Goal: Information Seeking & Learning: Learn about a topic

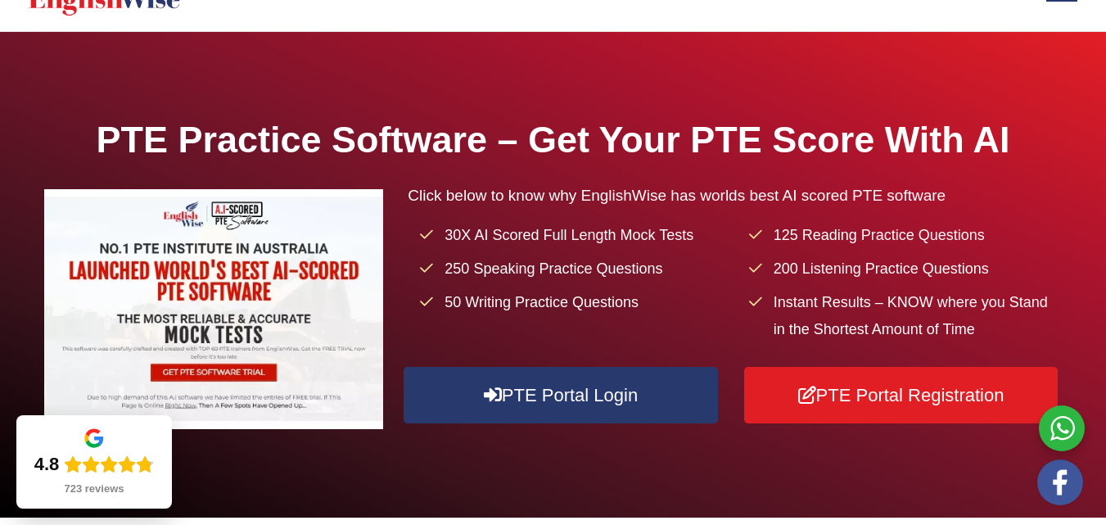
scroll to position [164, 0]
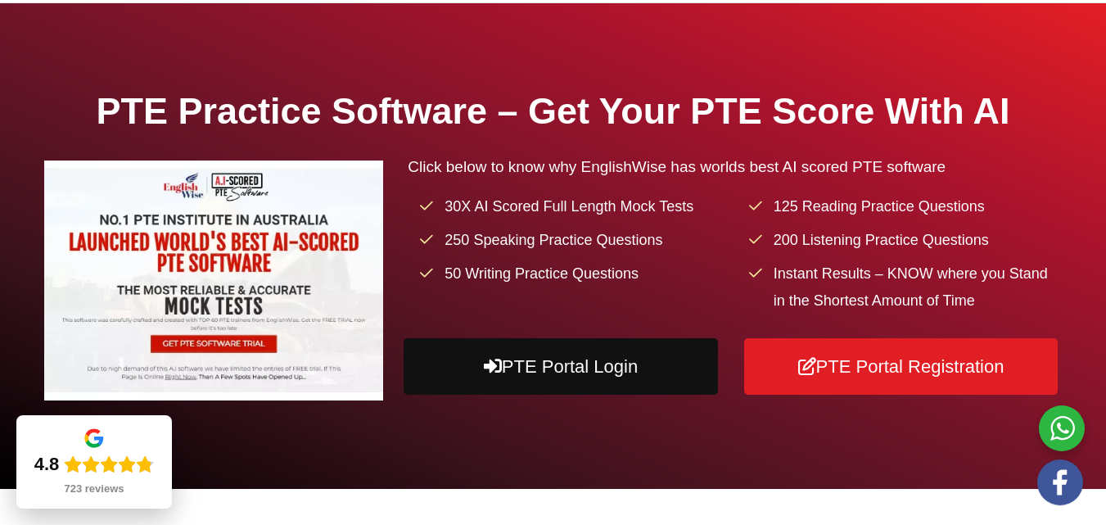
click at [686, 395] on link "PTE Portal Login" at bounding box center [561, 366] width 314 height 56
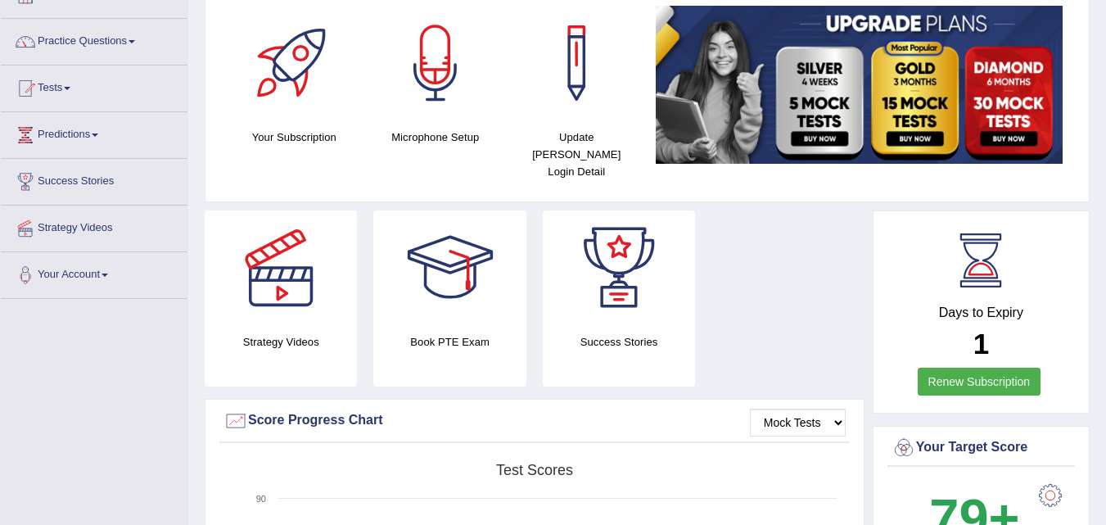
scroll to position [82, 0]
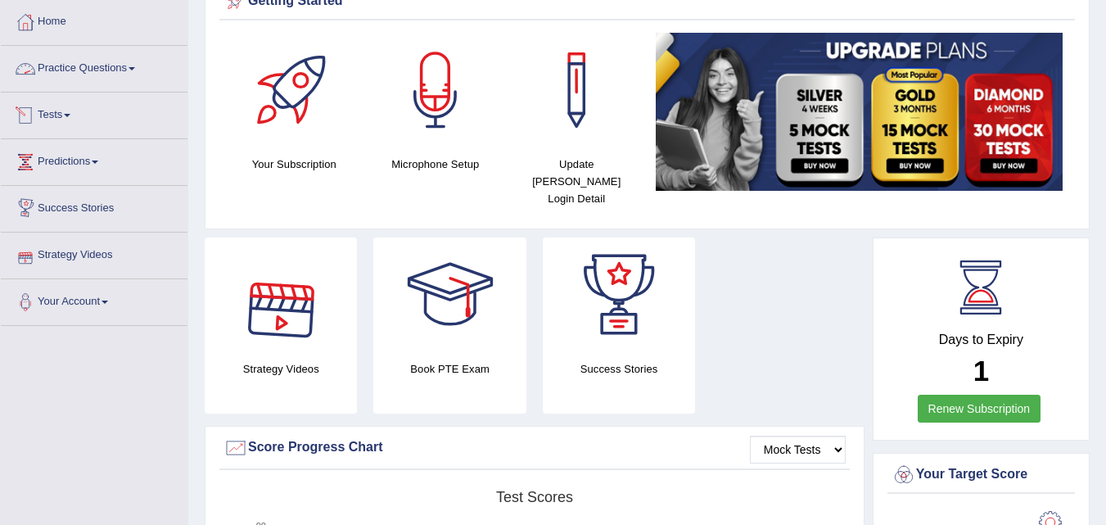
click at [80, 64] on link "Practice Questions" at bounding box center [94, 66] width 187 height 41
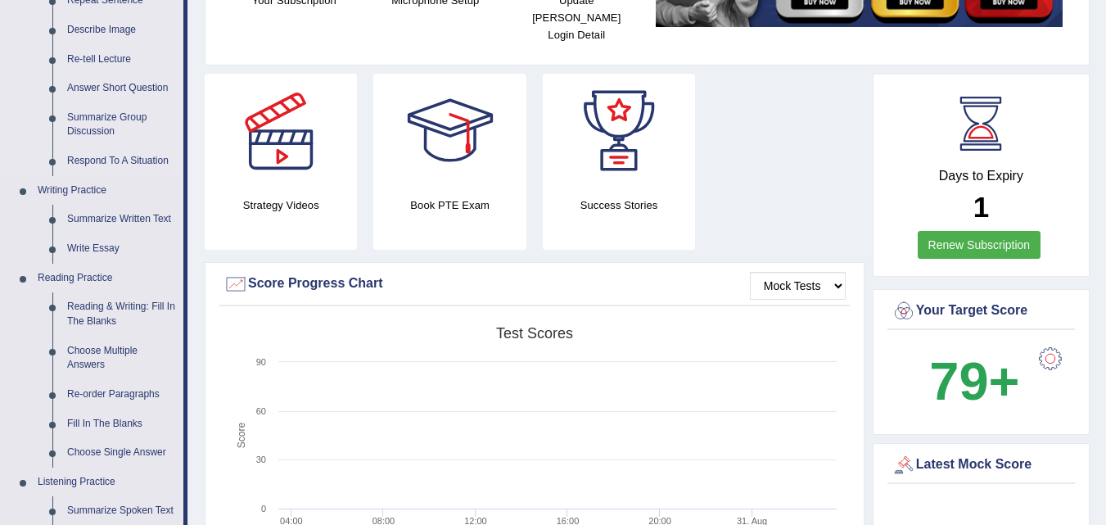
scroll to position [704, 0]
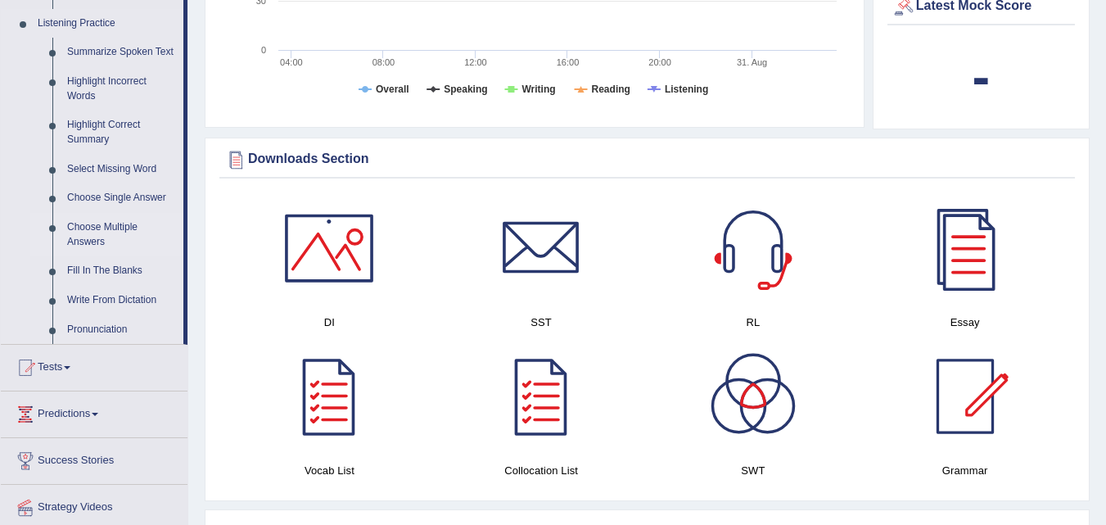
click at [83, 241] on link "Choose Multiple Answers" at bounding box center [122, 234] width 124 height 43
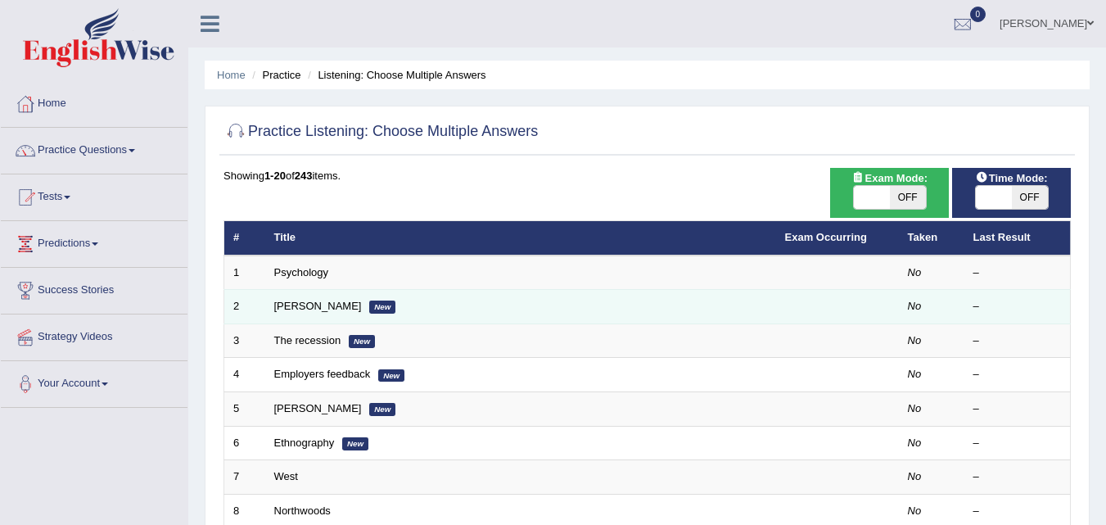
scroll to position [82, 0]
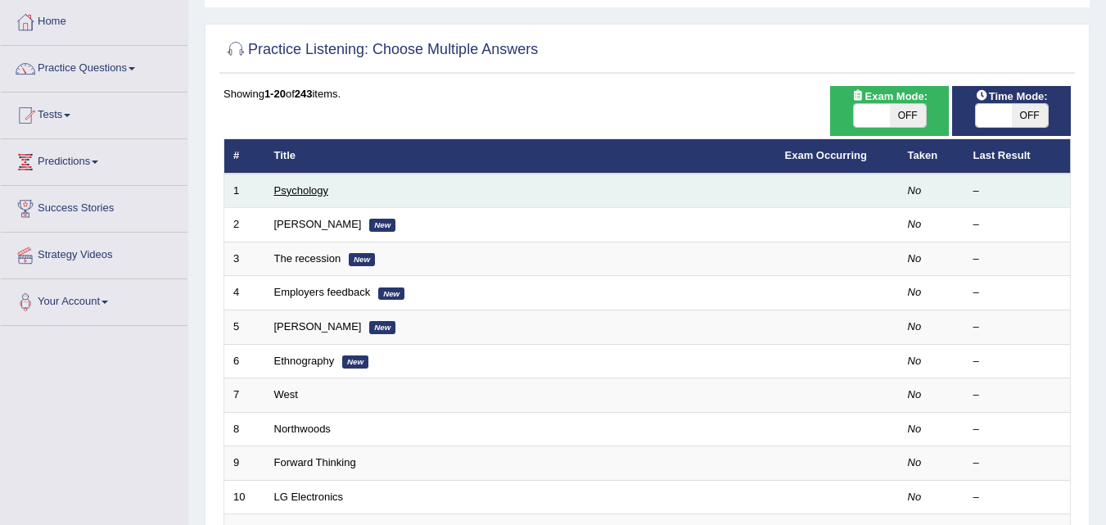
click at [304, 187] on link "Psychology" at bounding box center [301, 190] width 54 height 12
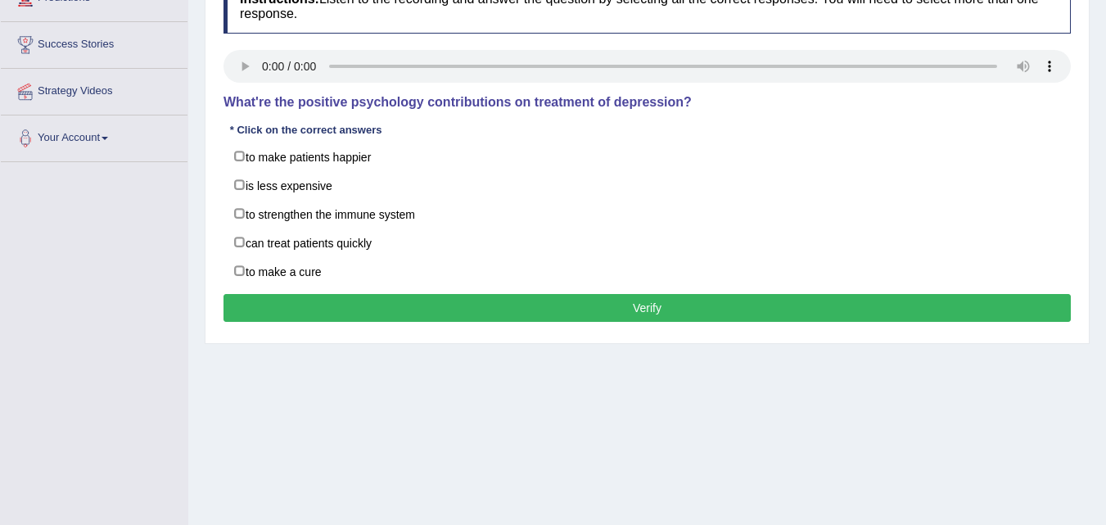
scroll to position [164, 0]
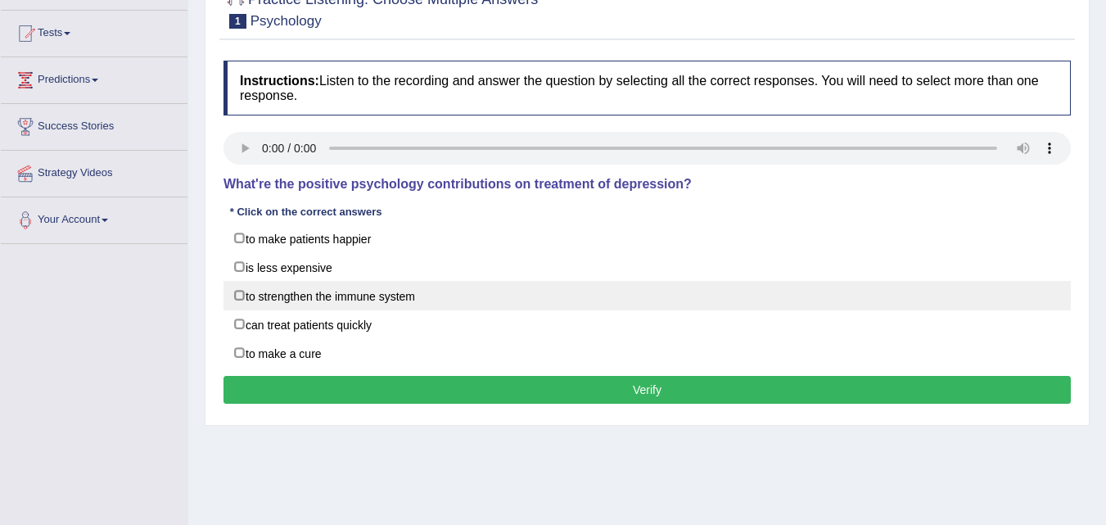
click at [243, 298] on label "to strengthen the immune system" at bounding box center [646, 295] width 847 height 29
checkbox input "true"
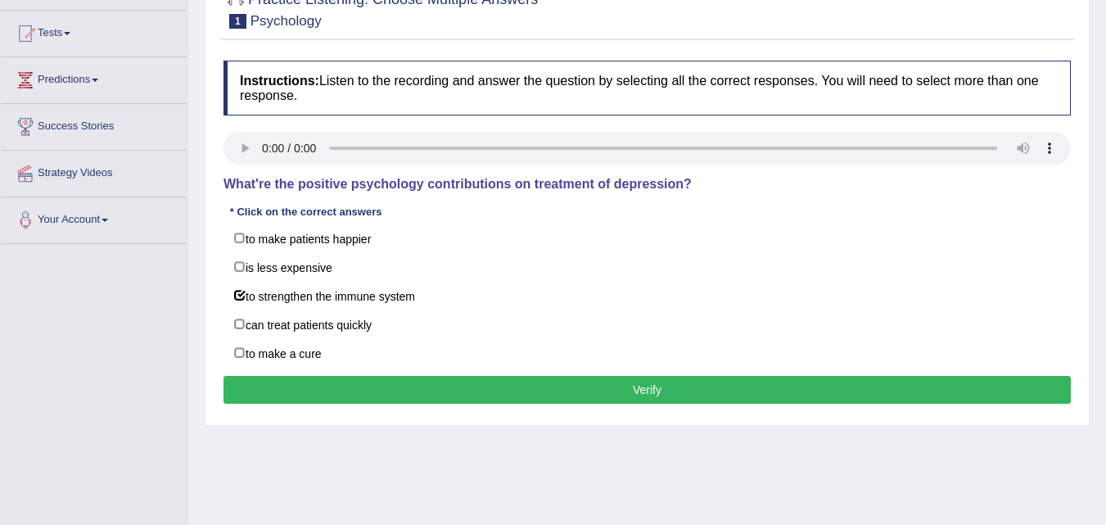
click at [333, 396] on button "Verify" at bounding box center [646, 390] width 847 height 28
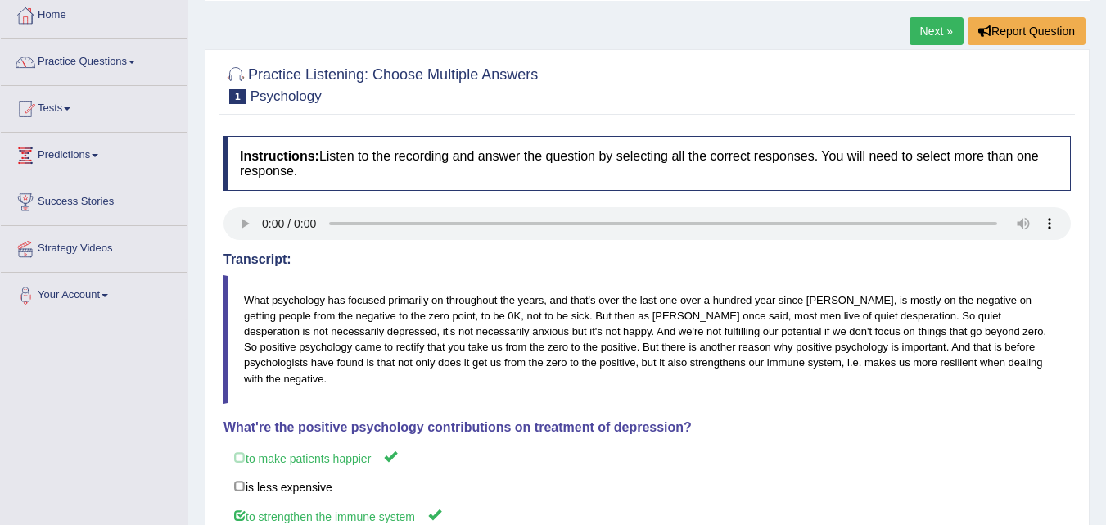
scroll to position [82, 0]
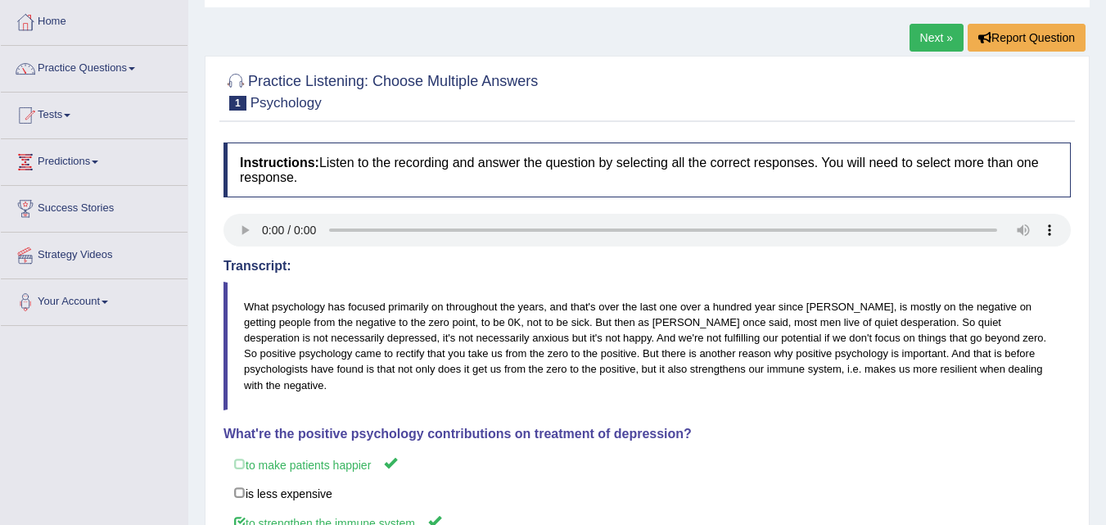
click at [925, 45] on link "Next »" at bounding box center [936, 38] width 54 height 28
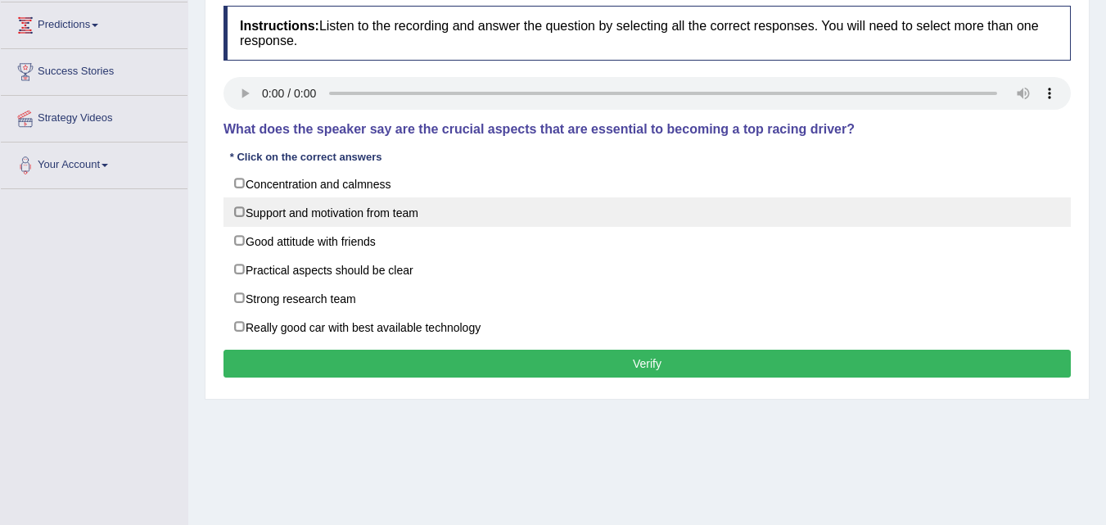
scroll to position [246, 0]
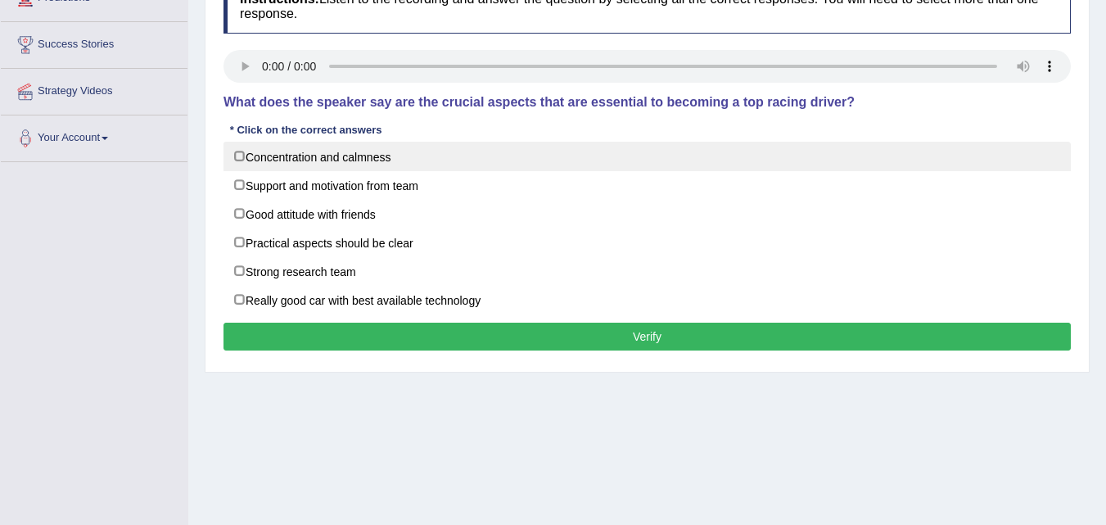
click at [238, 160] on label "Concentration and calmness" at bounding box center [646, 156] width 847 height 29
checkbox input "true"
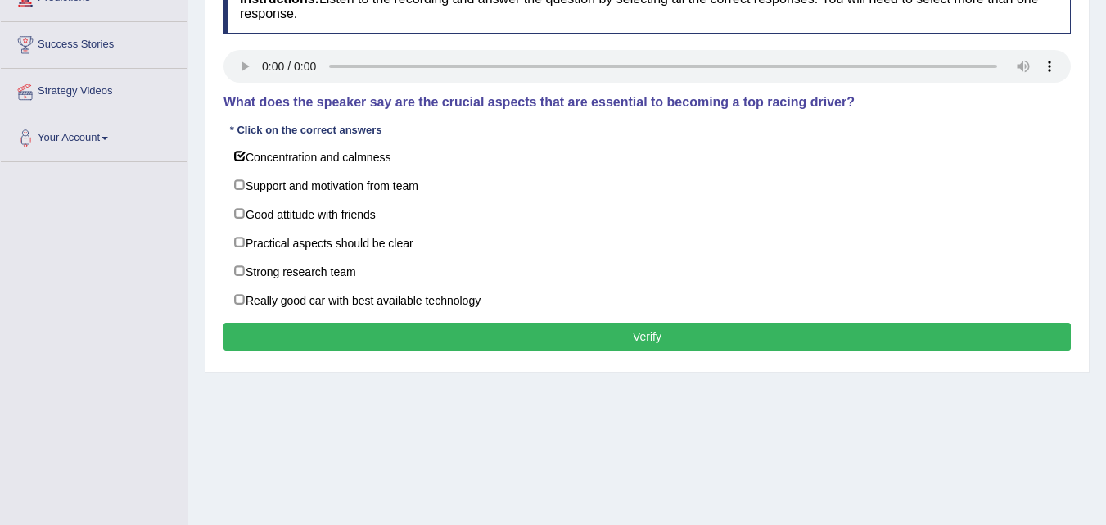
click at [469, 350] on button "Verify" at bounding box center [646, 337] width 847 height 28
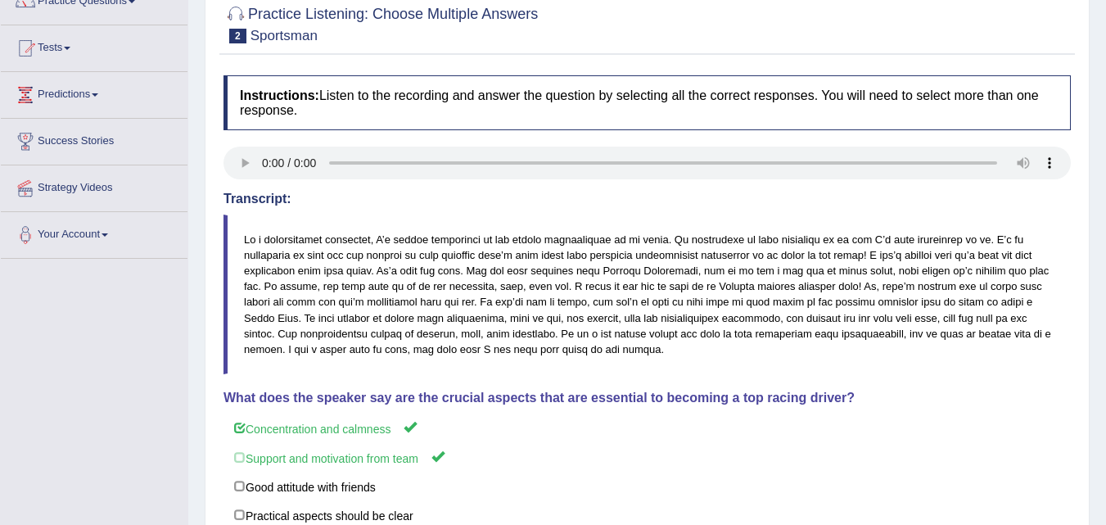
scroll to position [60, 0]
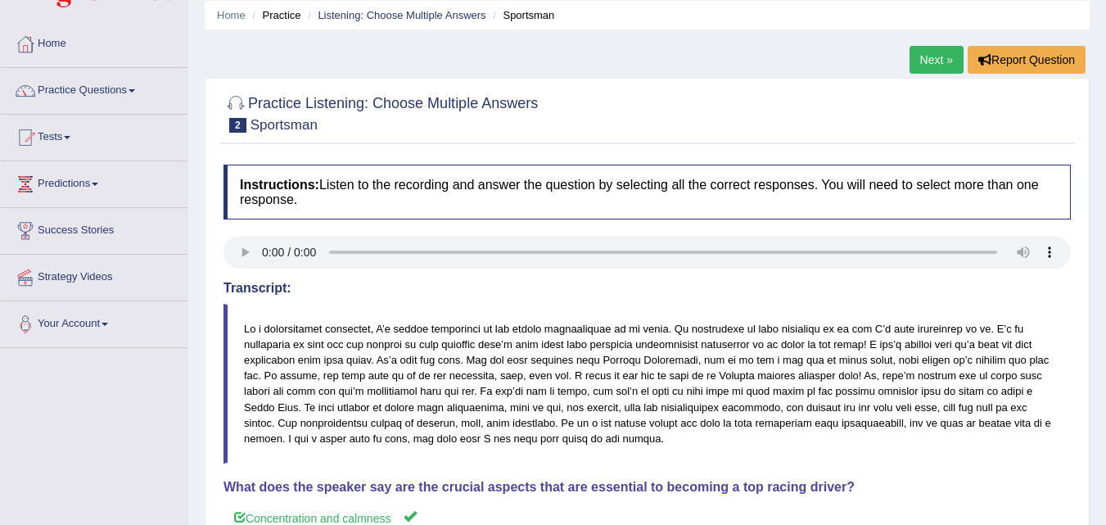
click at [926, 69] on link "Next »" at bounding box center [936, 60] width 54 height 28
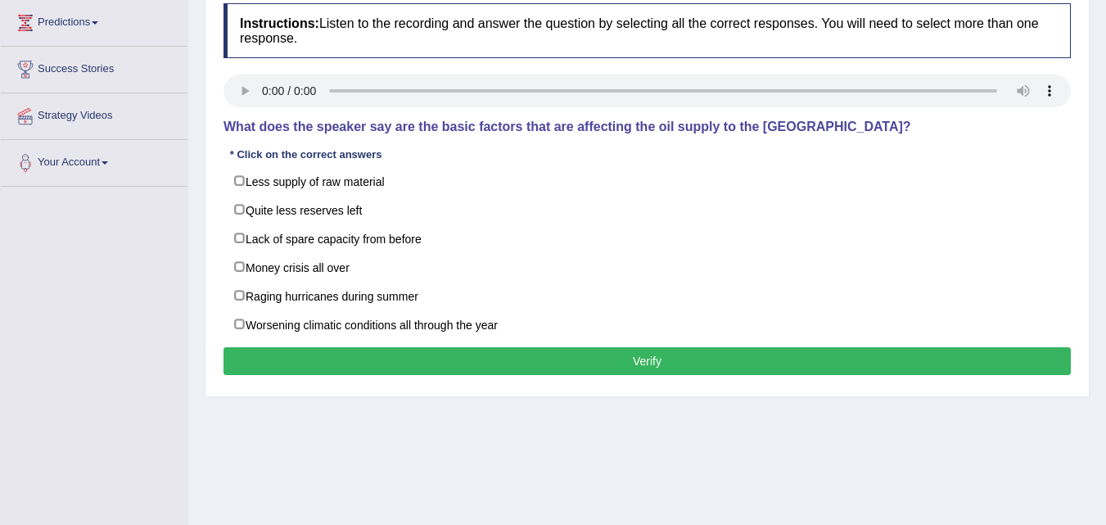
scroll to position [246, 0]
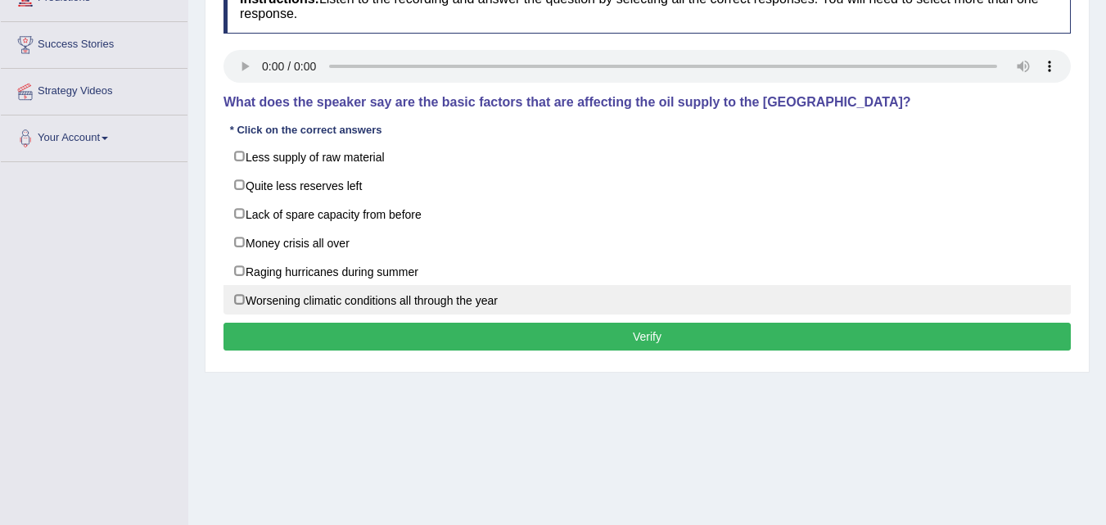
click at [245, 296] on label "Worsening climatic conditions all through the year" at bounding box center [646, 299] width 847 height 29
checkbox input "true"
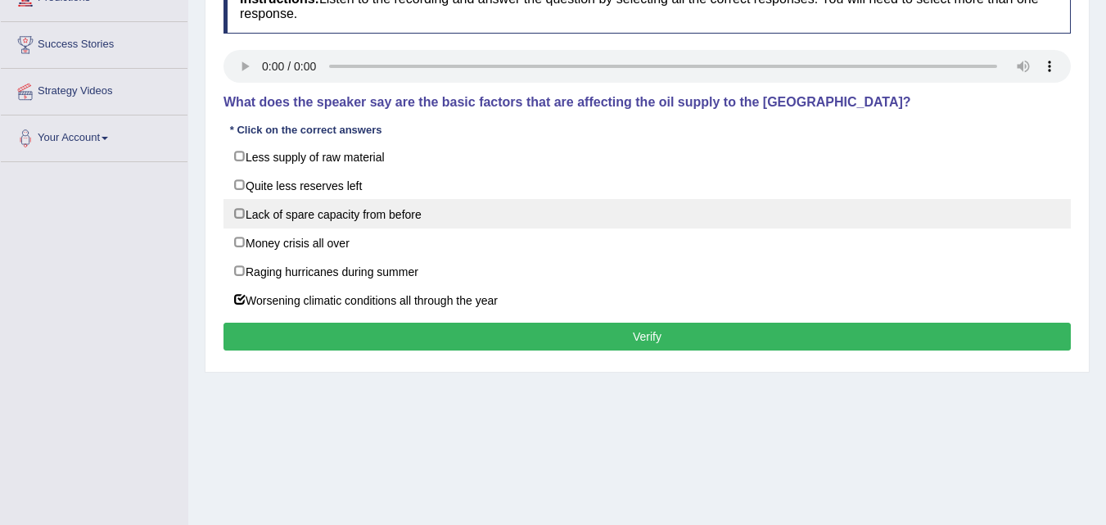
click at [237, 214] on label "Lack of spare capacity from before" at bounding box center [646, 213] width 847 height 29
checkbox input "true"
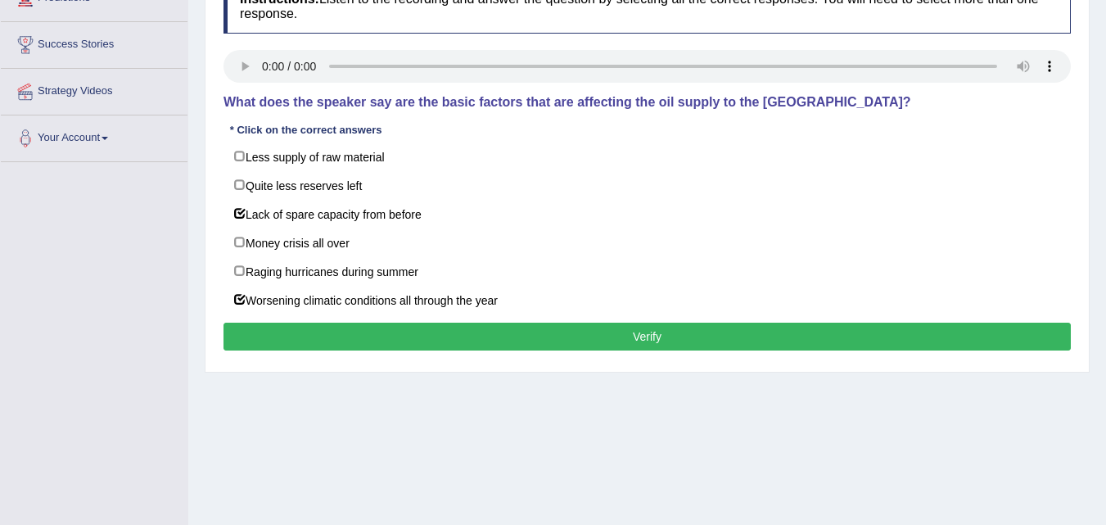
click at [810, 332] on button "Verify" at bounding box center [646, 337] width 847 height 28
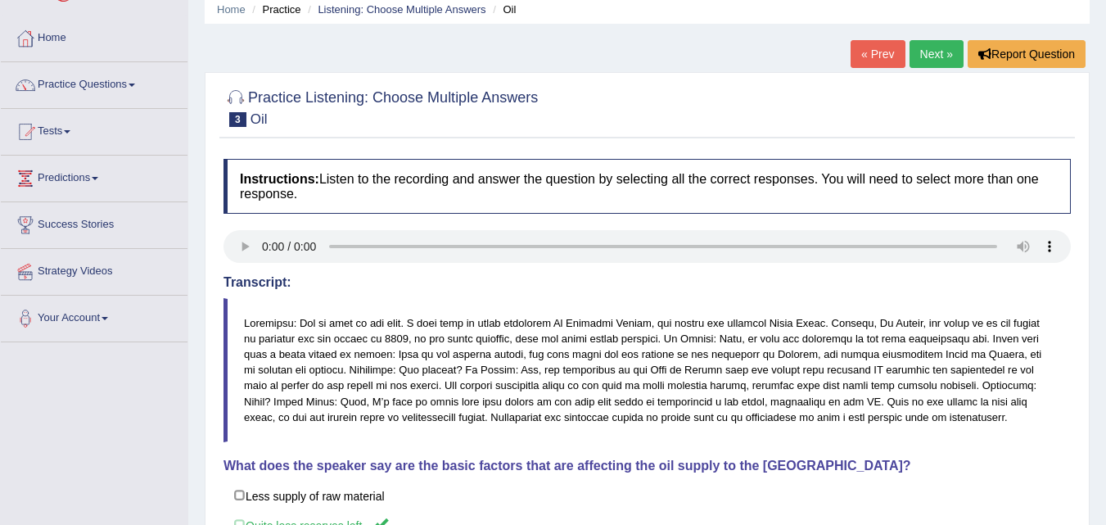
scroll to position [46, 0]
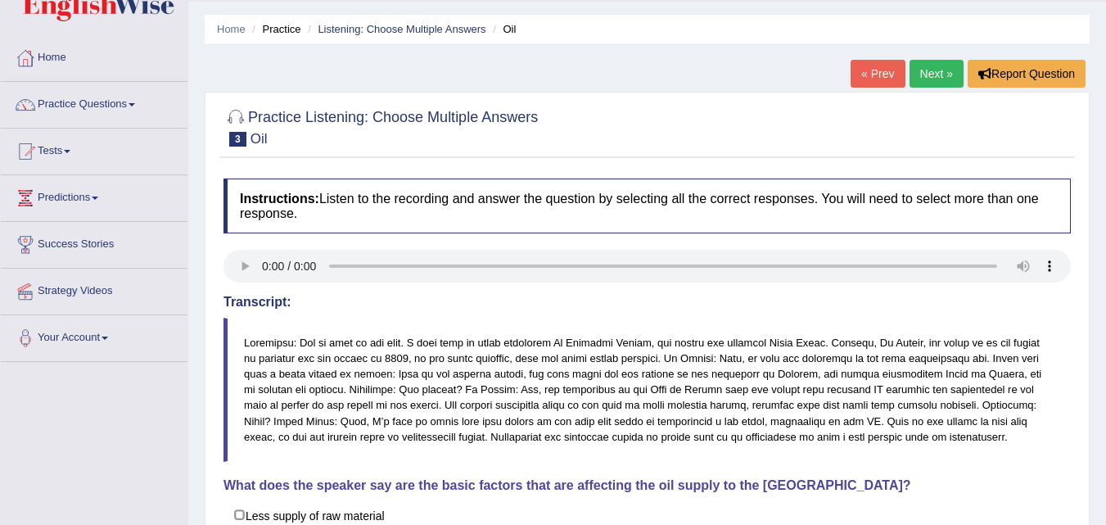
click at [924, 84] on link "Next »" at bounding box center [936, 74] width 54 height 28
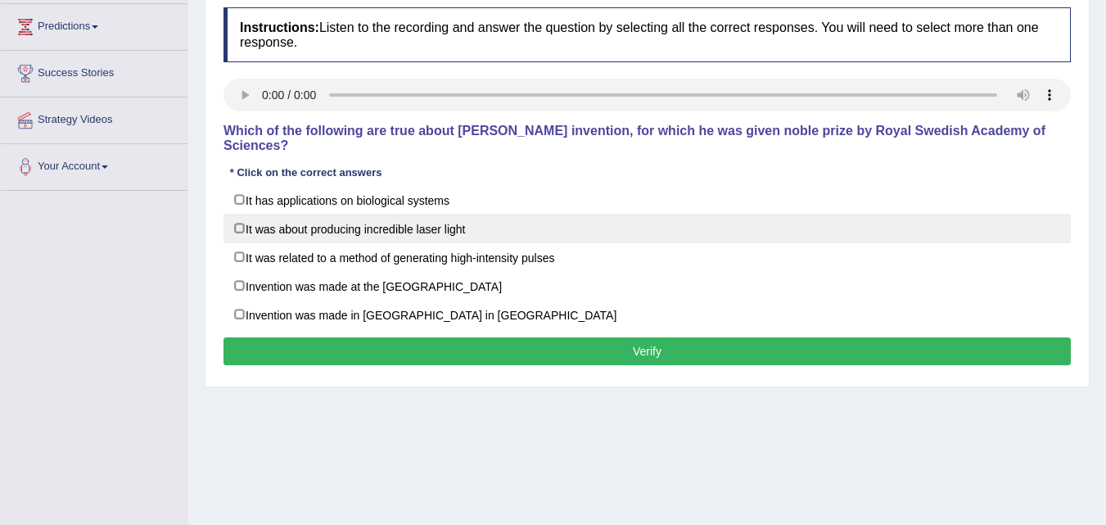
scroll to position [246, 0]
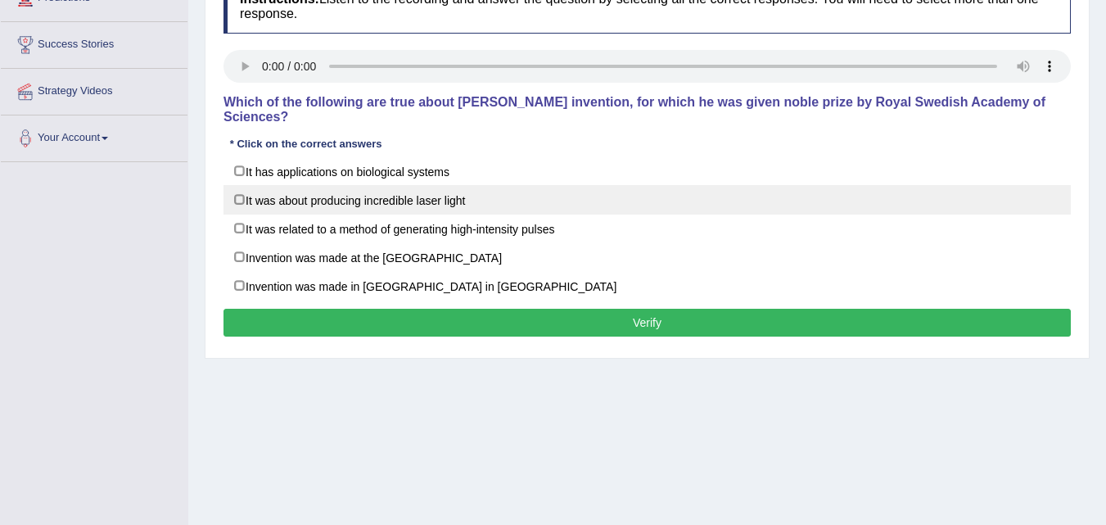
click at [516, 204] on label "It was about producing incredible laser light" at bounding box center [646, 199] width 847 height 29
checkbox input "true"
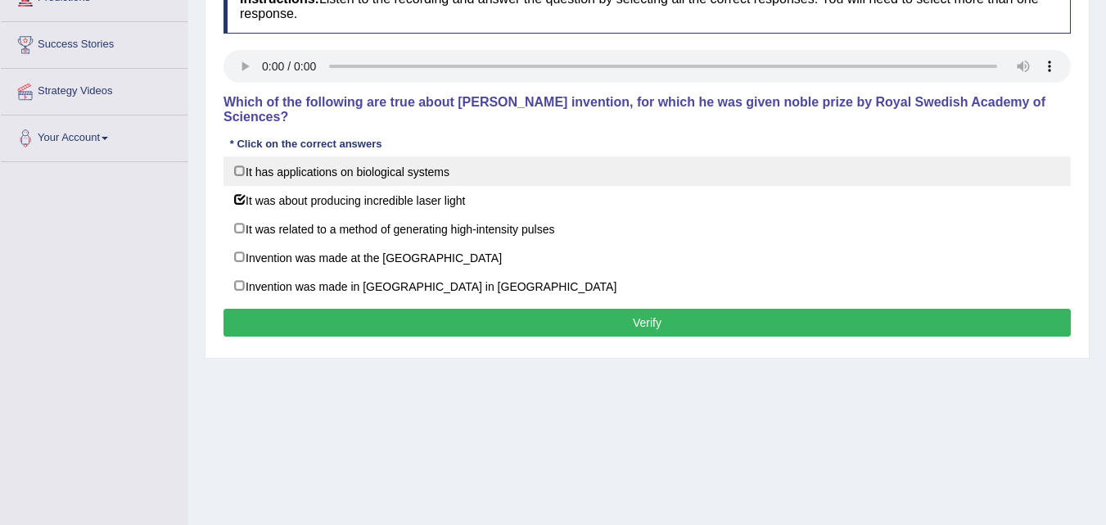
click at [391, 174] on label "It has applications on biological systems" at bounding box center [646, 170] width 847 height 29
checkbox input "true"
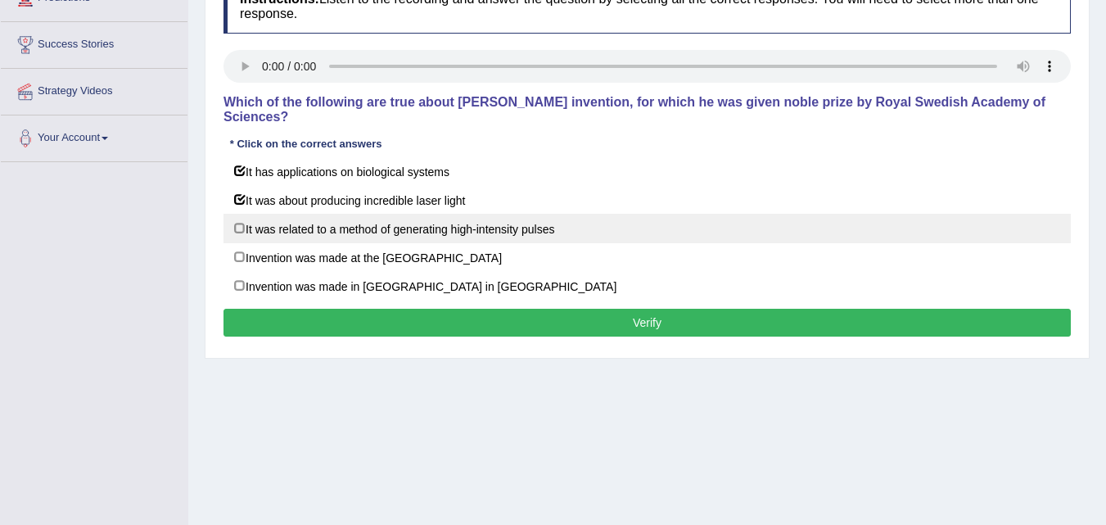
click at [656, 228] on label "It was related to a method of generating high-intensity pulses" at bounding box center [646, 228] width 847 height 29
checkbox input "true"
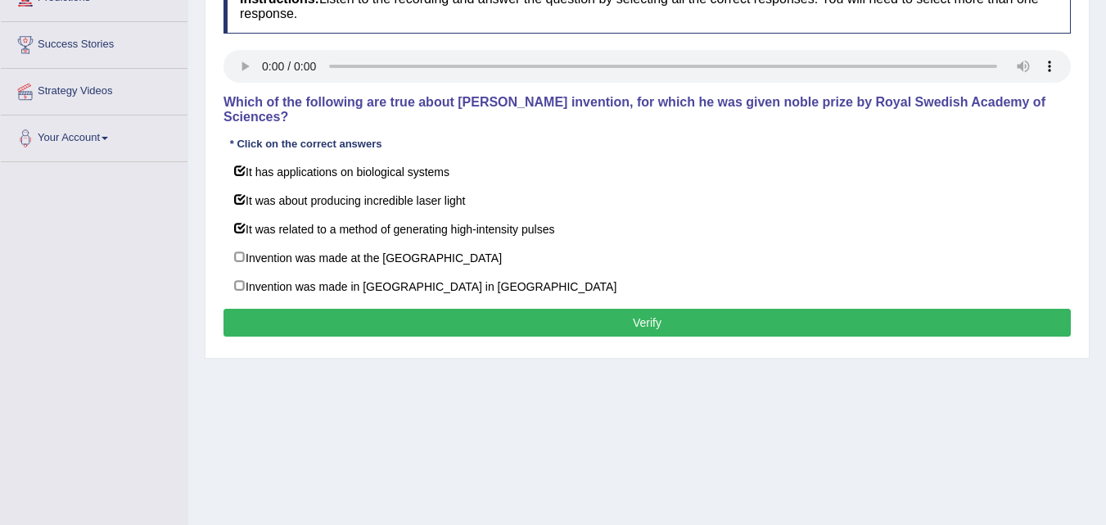
click at [538, 317] on button "Verify" at bounding box center [646, 323] width 847 height 28
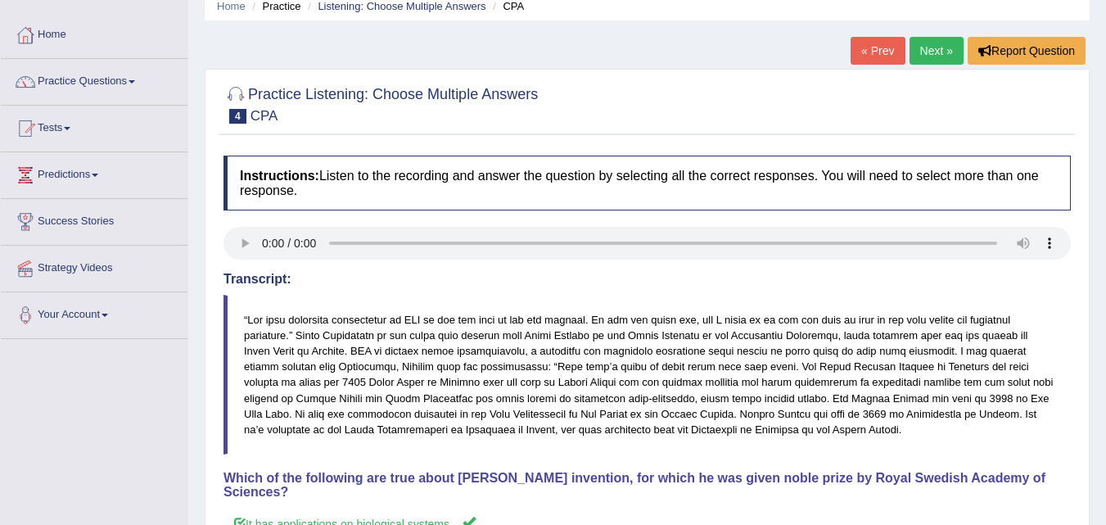
scroll to position [47, 0]
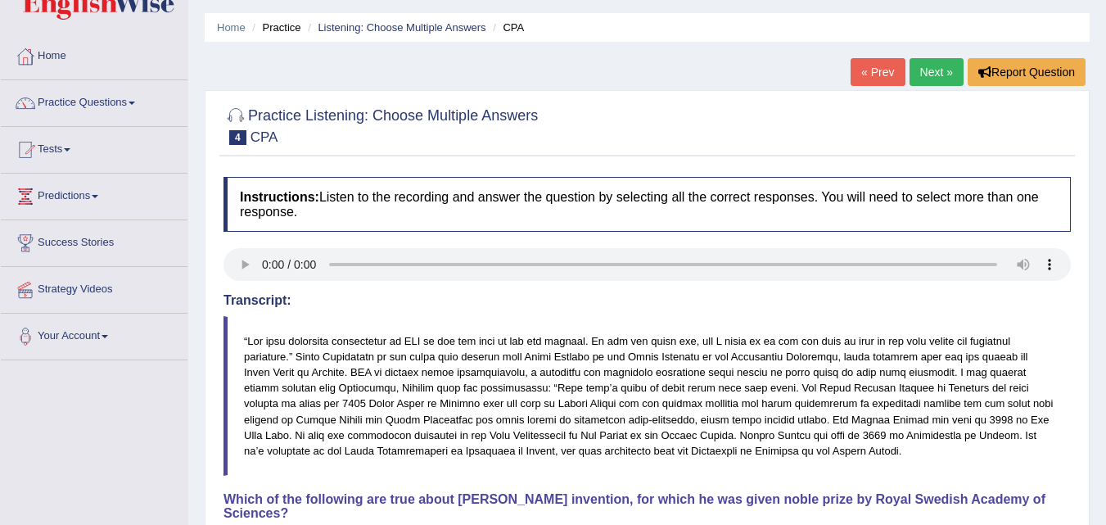
click at [920, 70] on link "Next »" at bounding box center [936, 72] width 54 height 28
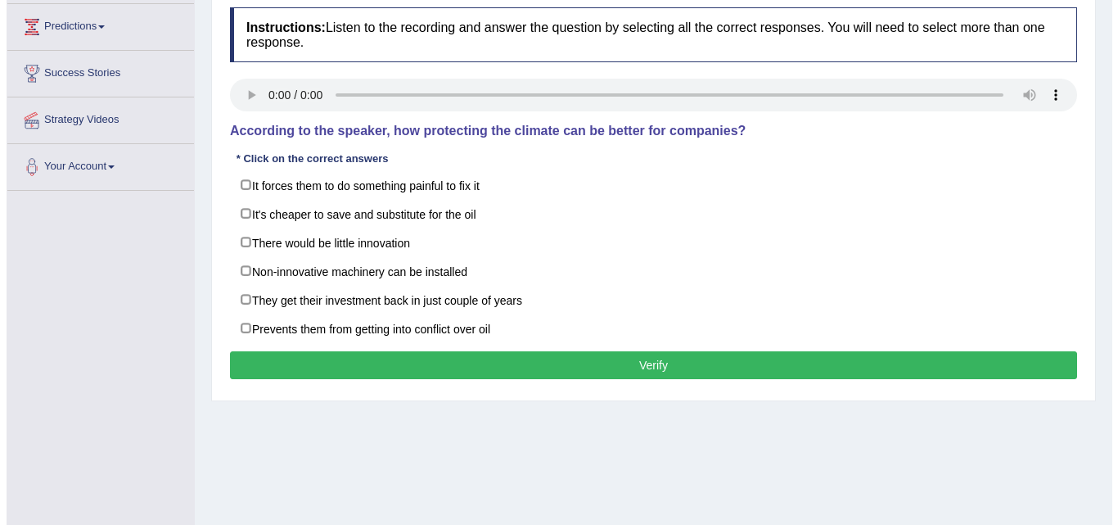
scroll to position [246, 0]
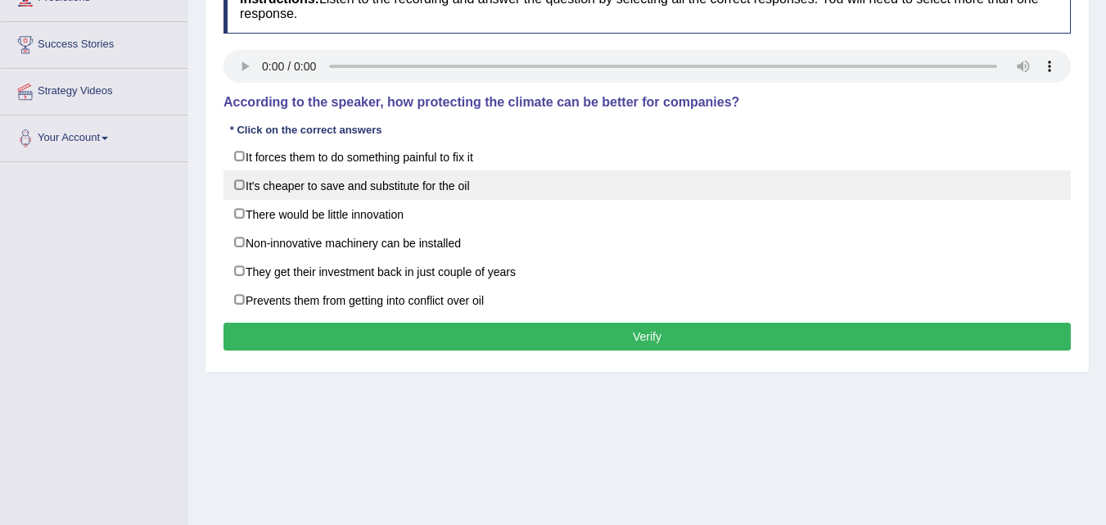
click at [471, 191] on label "It's cheaper to save and substitute for the oil" at bounding box center [646, 184] width 847 height 29
checkbox input "true"
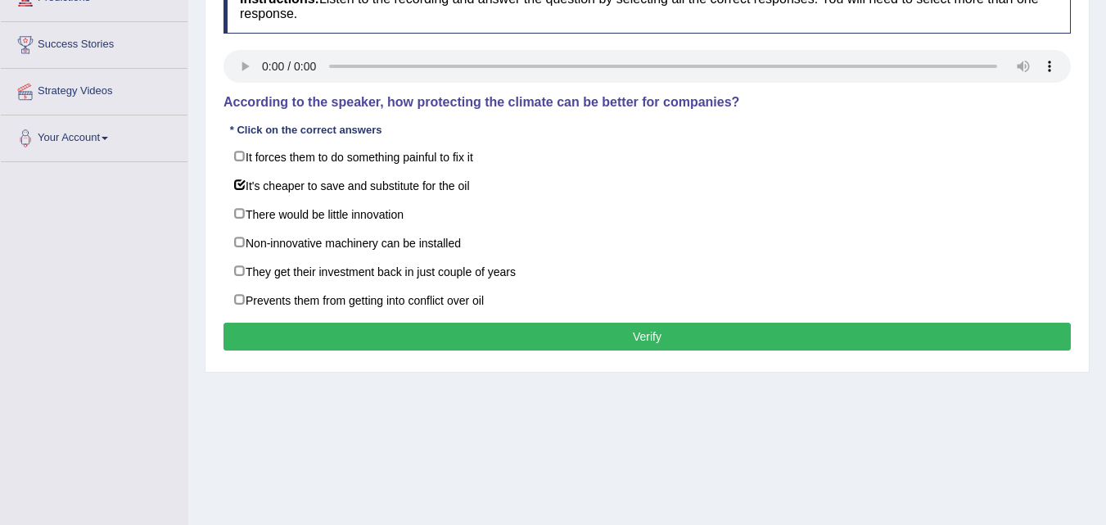
click at [471, 329] on button "Verify" at bounding box center [646, 337] width 847 height 28
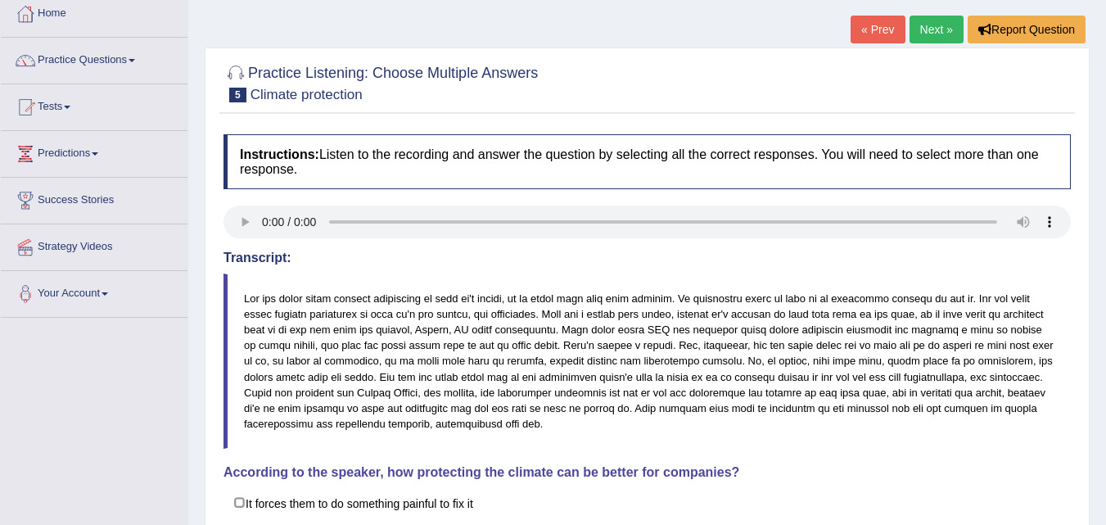
scroll to position [82, 0]
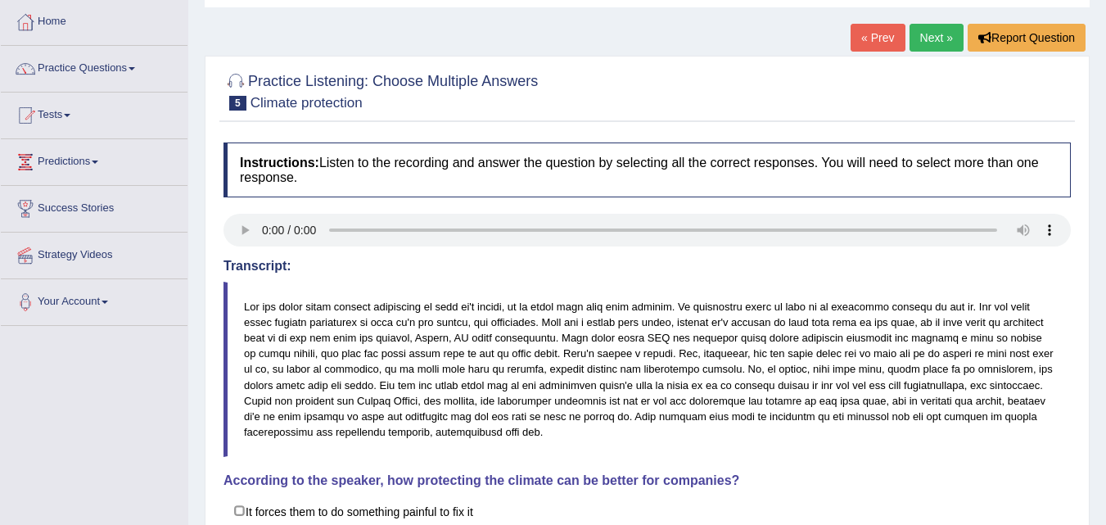
click at [949, 45] on link "Next »" at bounding box center [936, 38] width 54 height 28
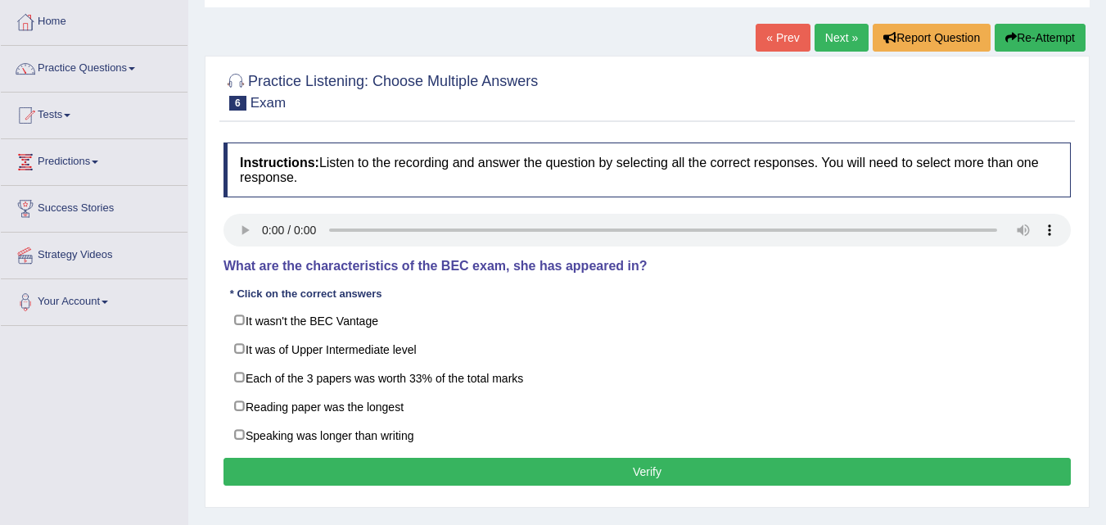
scroll to position [164, 0]
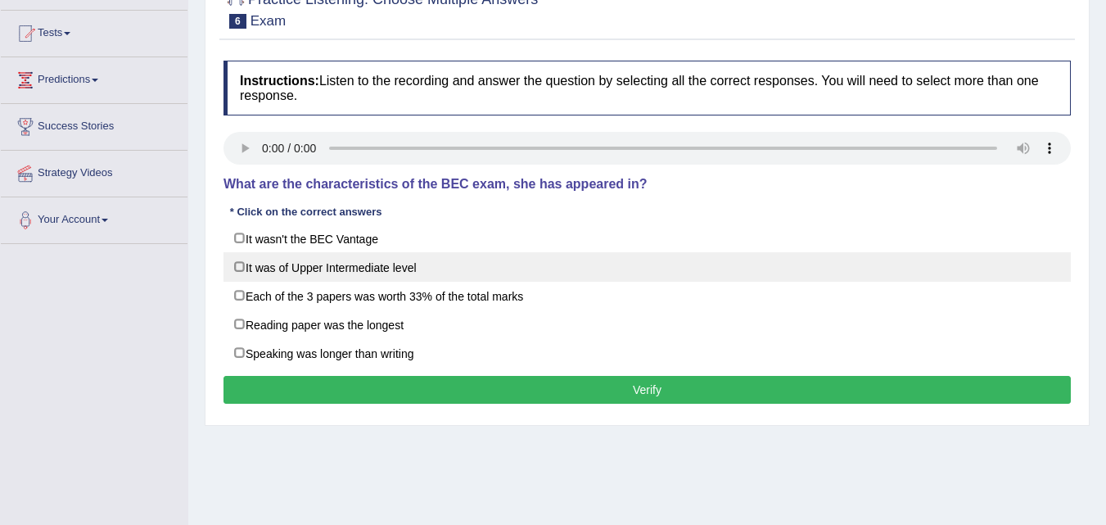
click at [359, 272] on label "It was of Upper Intermediate level" at bounding box center [646, 266] width 847 height 29
checkbox input "true"
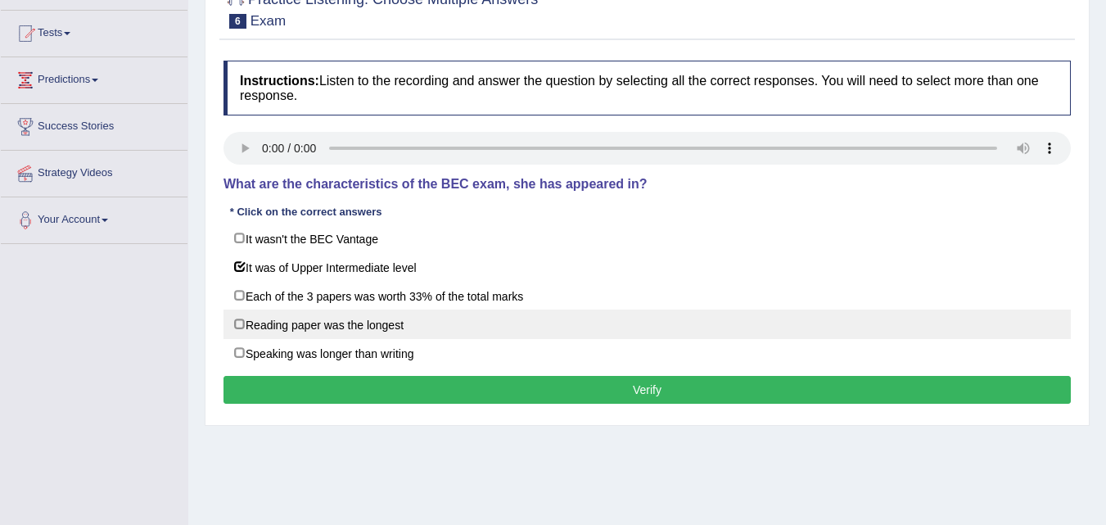
click at [332, 323] on label "Reading paper was the longest" at bounding box center [646, 323] width 847 height 29
checkbox input "true"
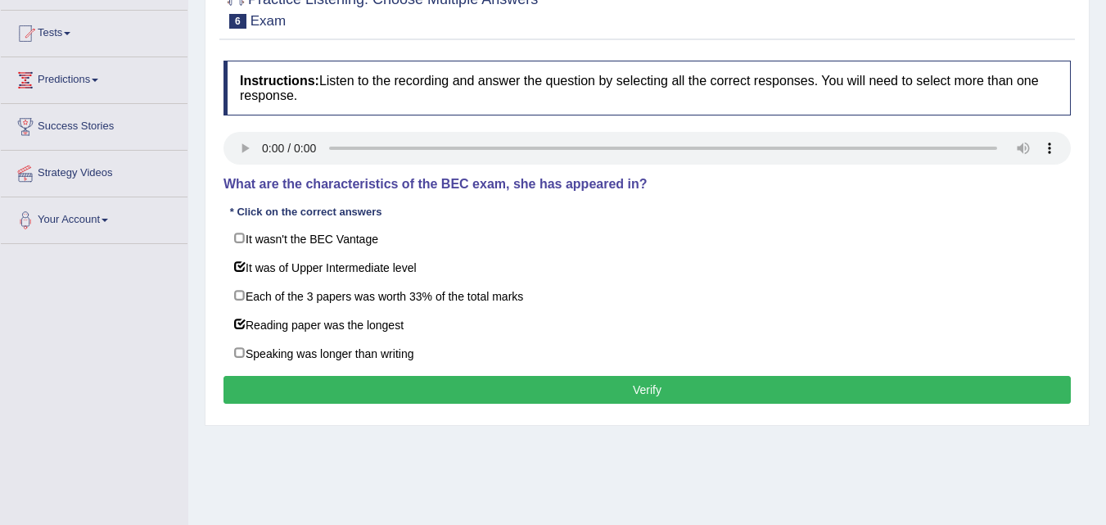
click at [430, 388] on button "Verify" at bounding box center [646, 390] width 847 height 28
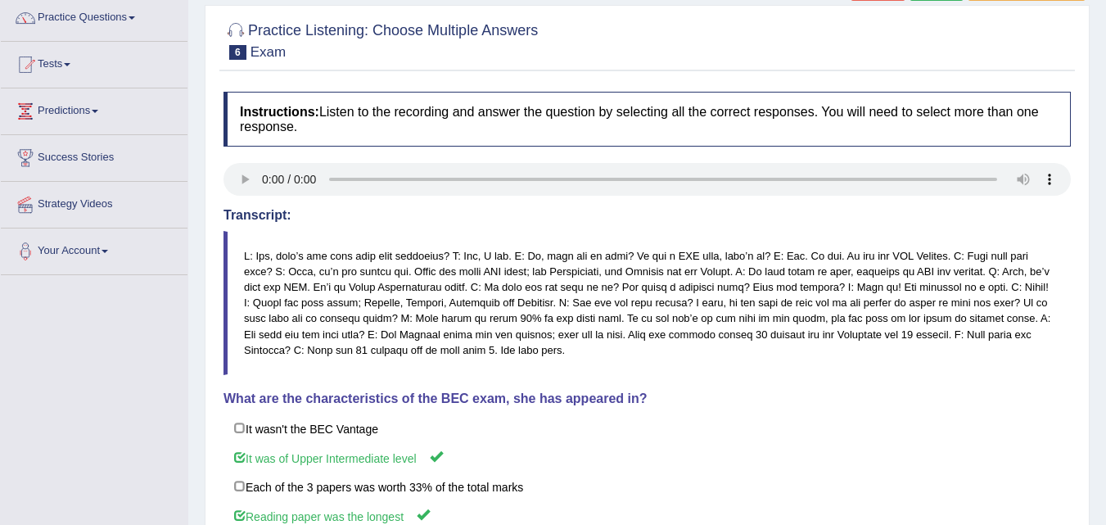
scroll to position [82, 0]
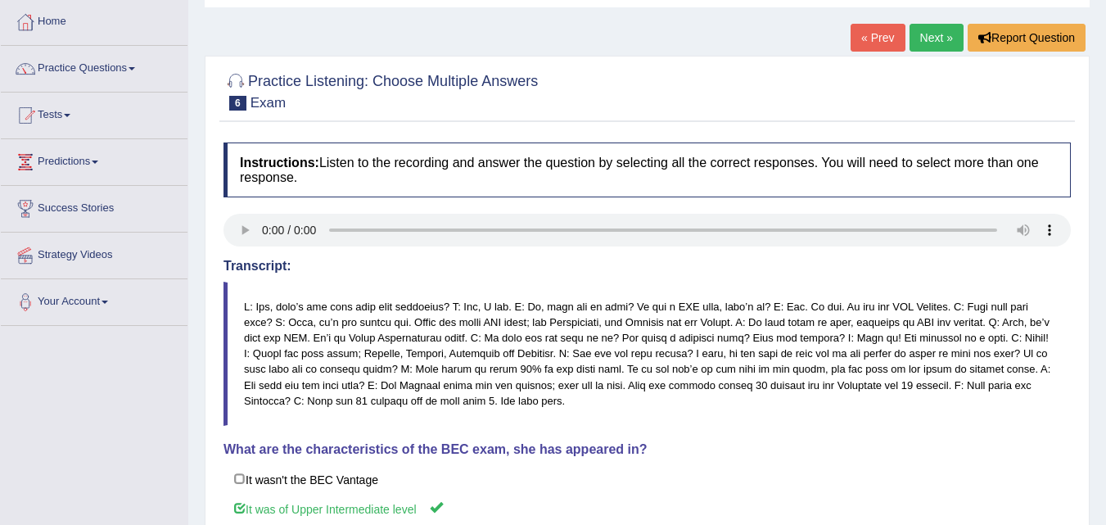
click at [920, 47] on link "Next »" at bounding box center [936, 38] width 54 height 28
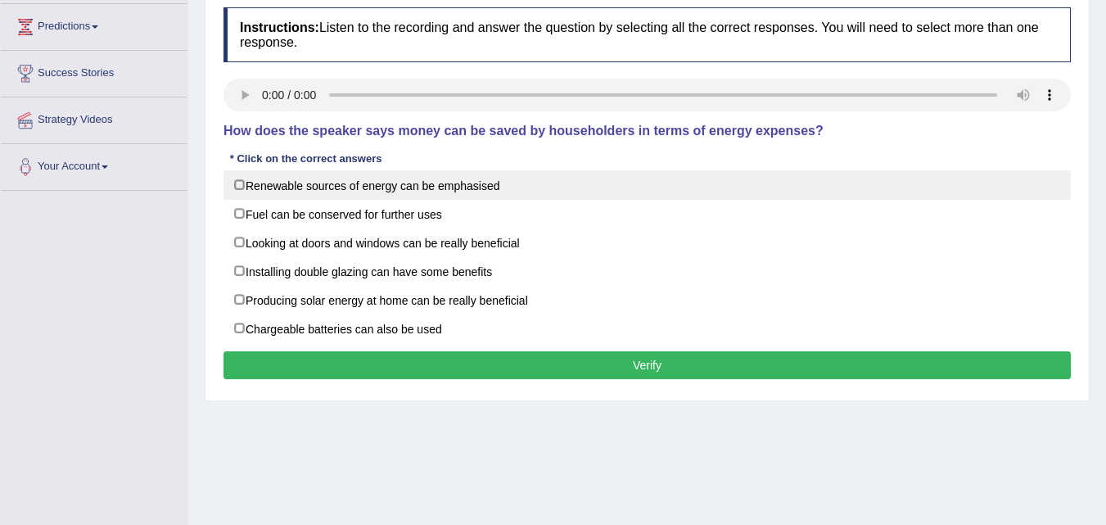
scroll to position [246, 0]
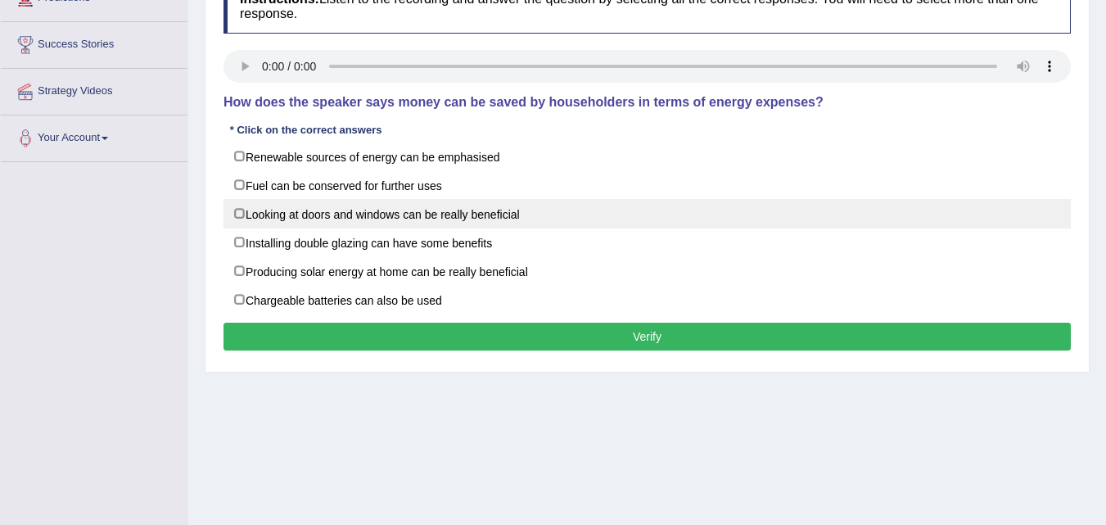
click at [367, 215] on label "Looking at doors and windows can be really beneficial" at bounding box center [646, 213] width 847 height 29
checkbox input "true"
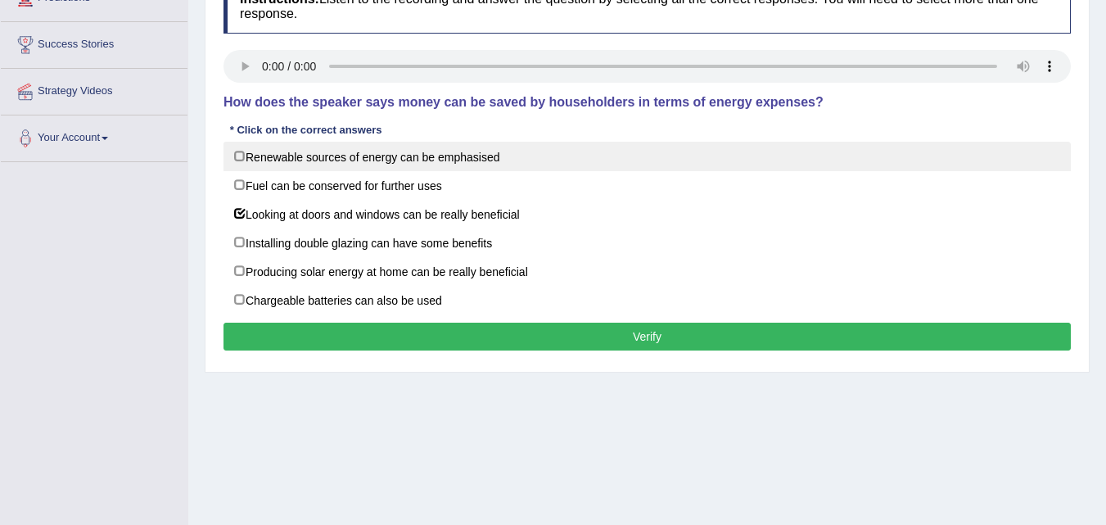
click at [521, 154] on label "Renewable sources of energy can be emphasised" at bounding box center [646, 156] width 847 height 29
checkbox input "true"
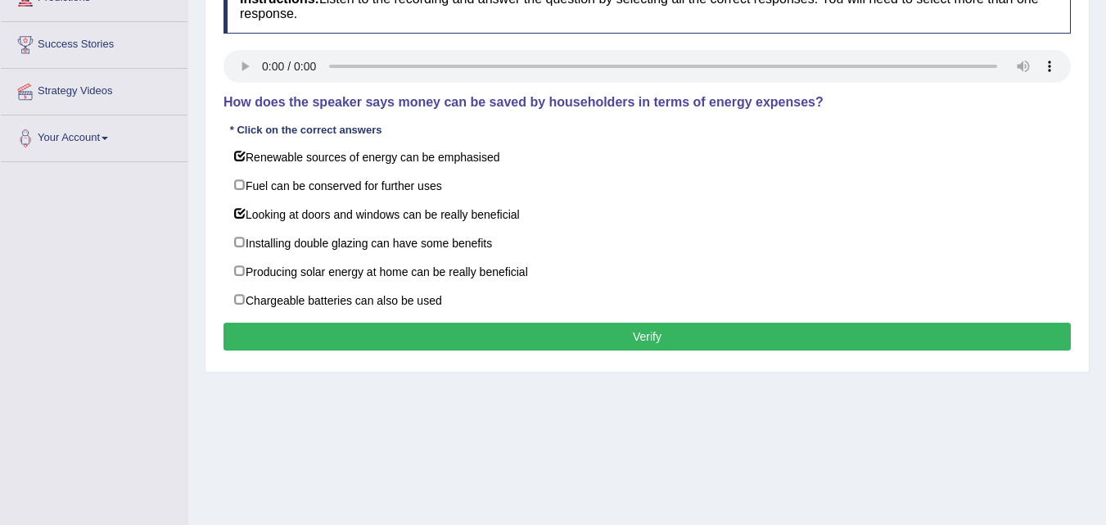
click at [300, 329] on button "Verify" at bounding box center [646, 337] width 847 height 28
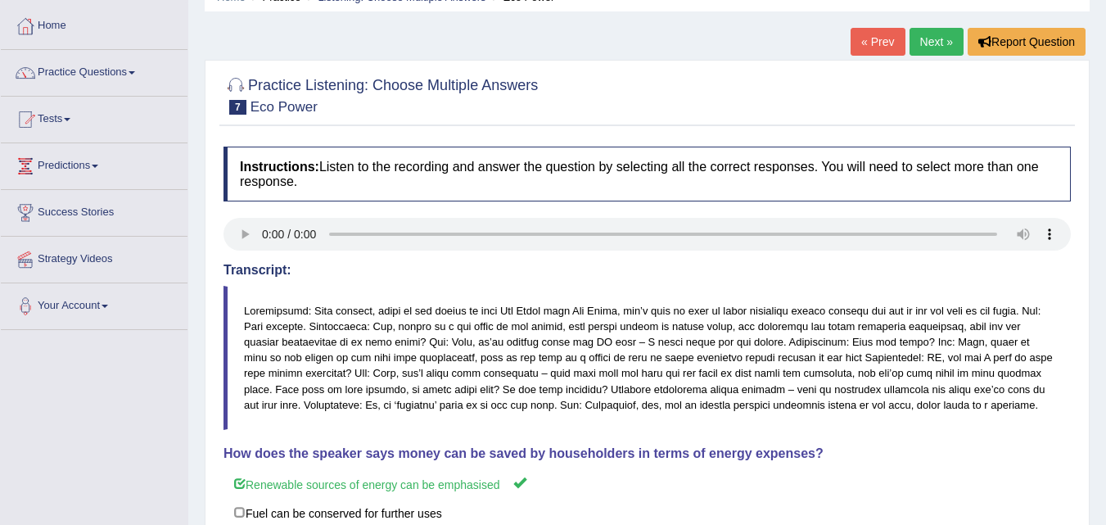
scroll to position [0, 0]
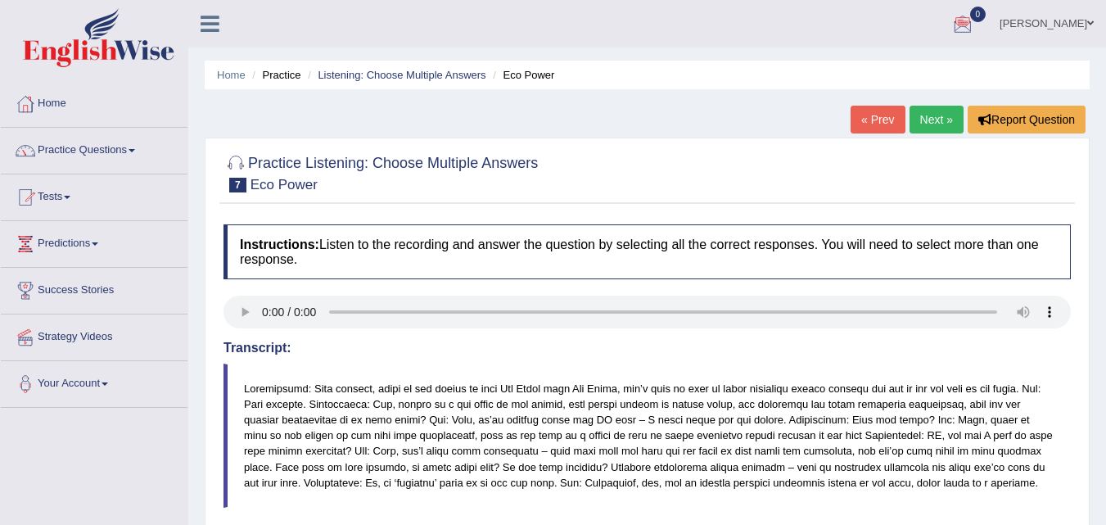
click at [933, 122] on link "Next »" at bounding box center [936, 120] width 54 height 28
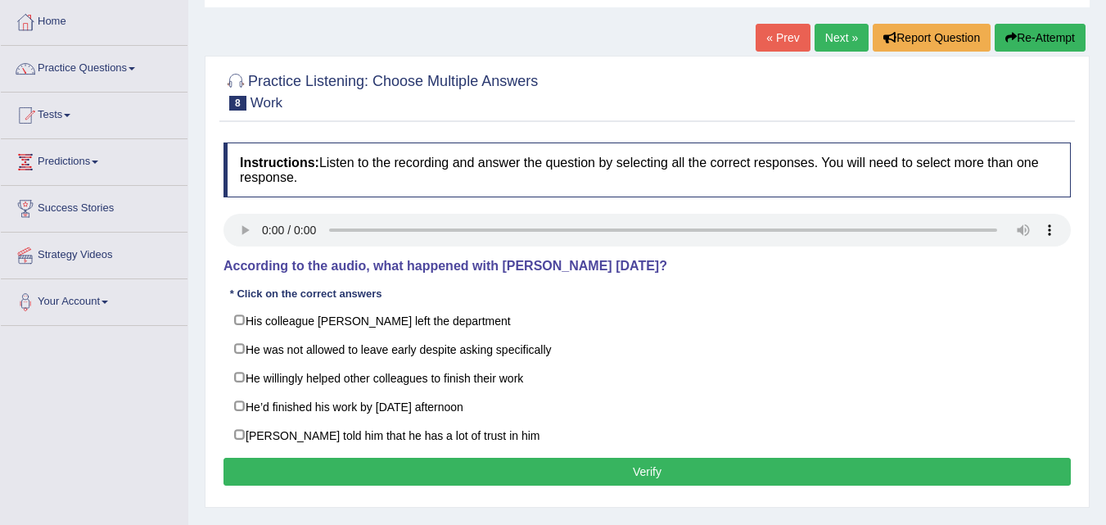
scroll to position [164, 0]
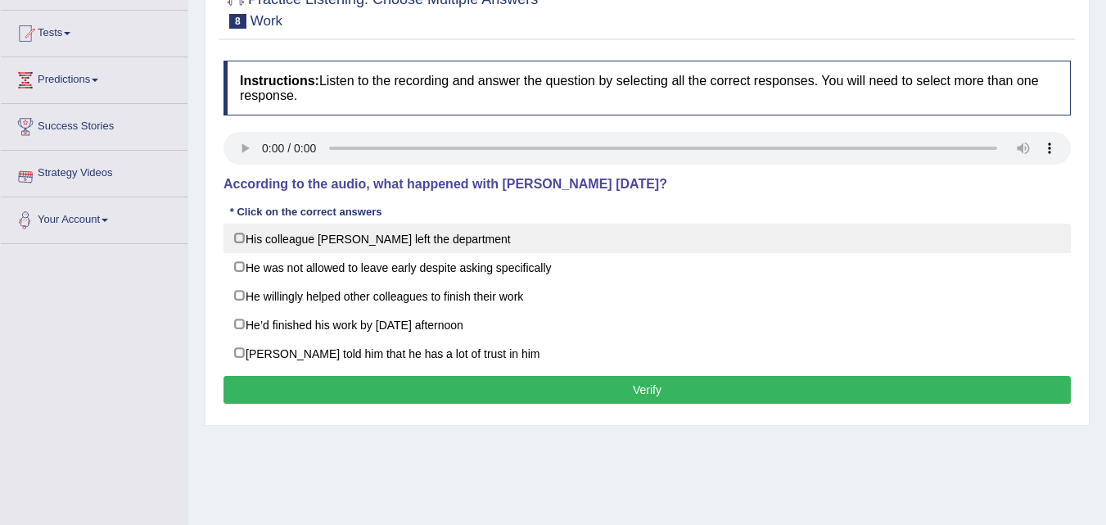
click at [319, 247] on label "His colleague [PERSON_NAME] left the department" at bounding box center [646, 237] width 847 height 29
checkbox input "true"
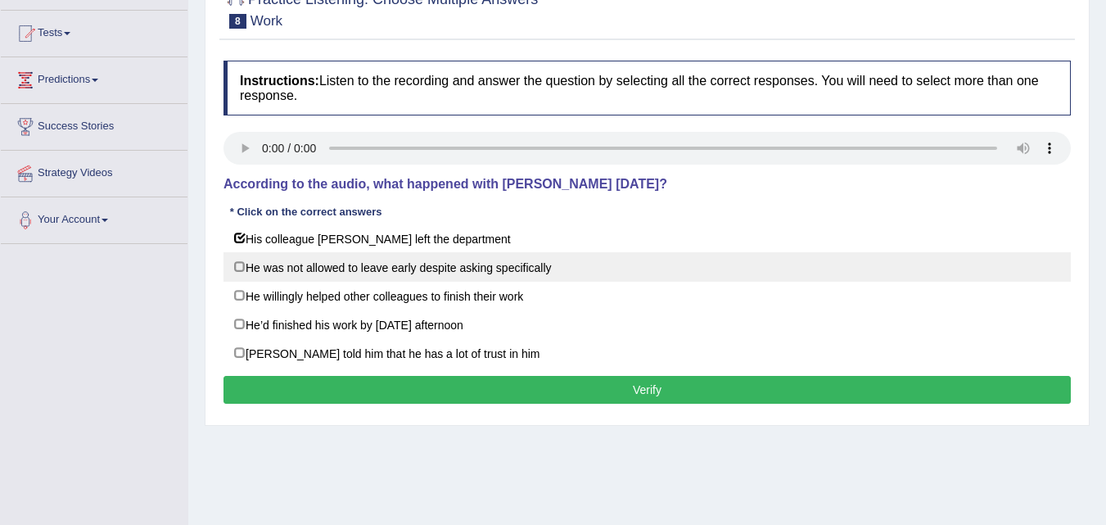
click at [369, 278] on label "He was not allowed to leave early despite asking specifically" at bounding box center [646, 266] width 847 height 29
checkbox input "true"
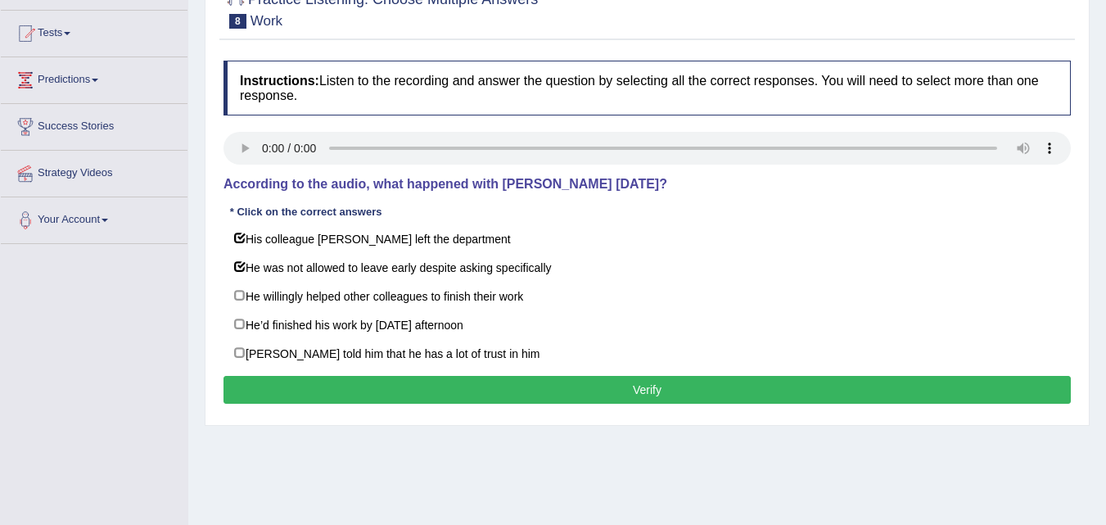
scroll to position [246, 0]
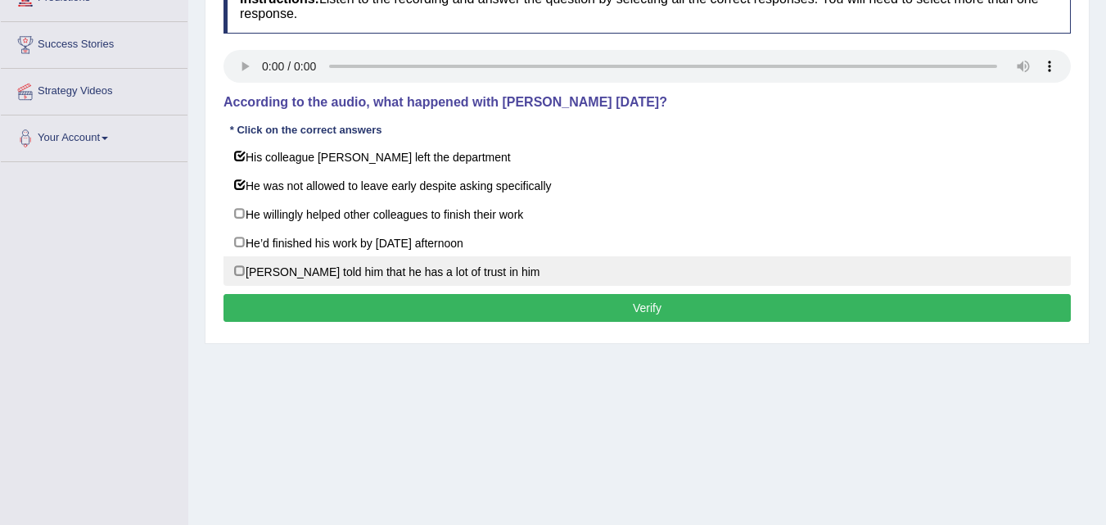
click at [393, 281] on label "Mr Bond told him that he has a lot of trust in him" at bounding box center [646, 270] width 847 height 29
checkbox input "true"
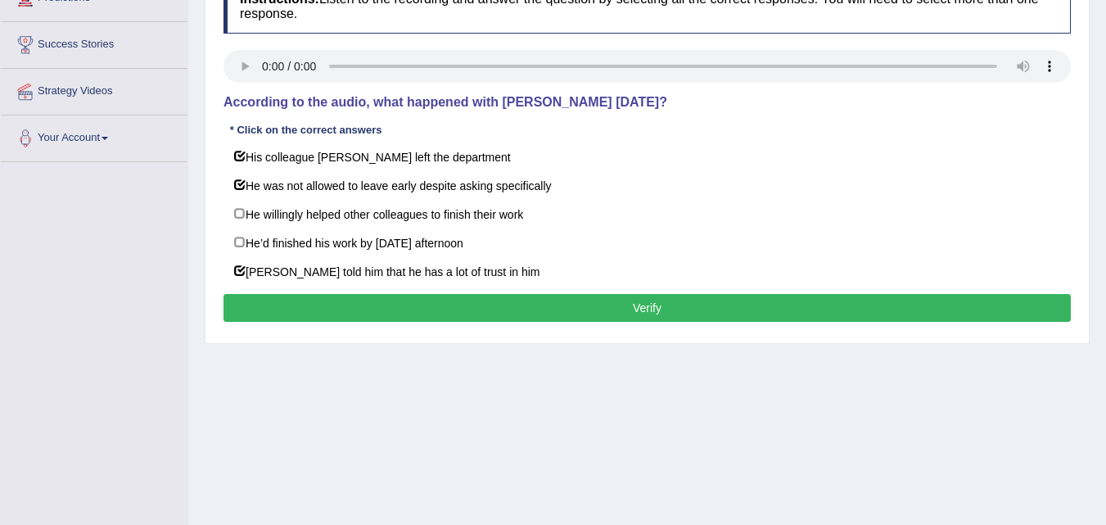
click at [413, 309] on button "Verify" at bounding box center [646, 308] width 847 height 28
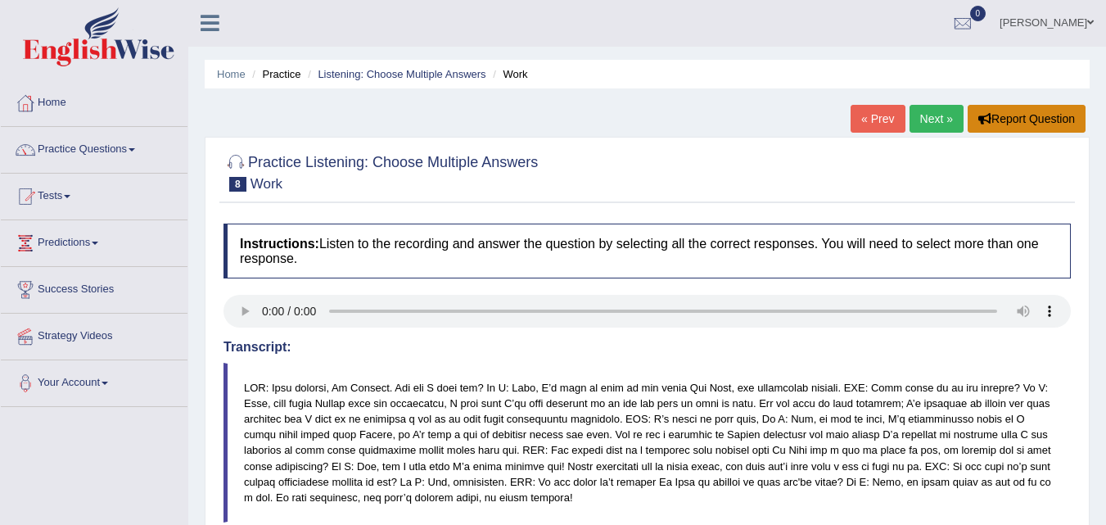
scroll to position [0, 0]
click at [928, 124] on link "Next »" at bounding box center [936, 120] width 54 height 28
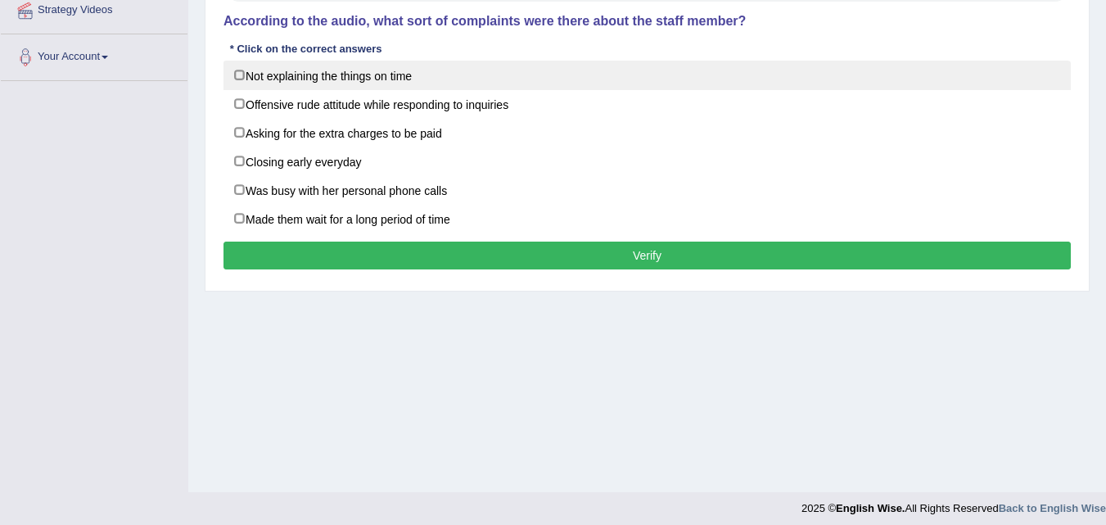
scroll to position [327, 0]
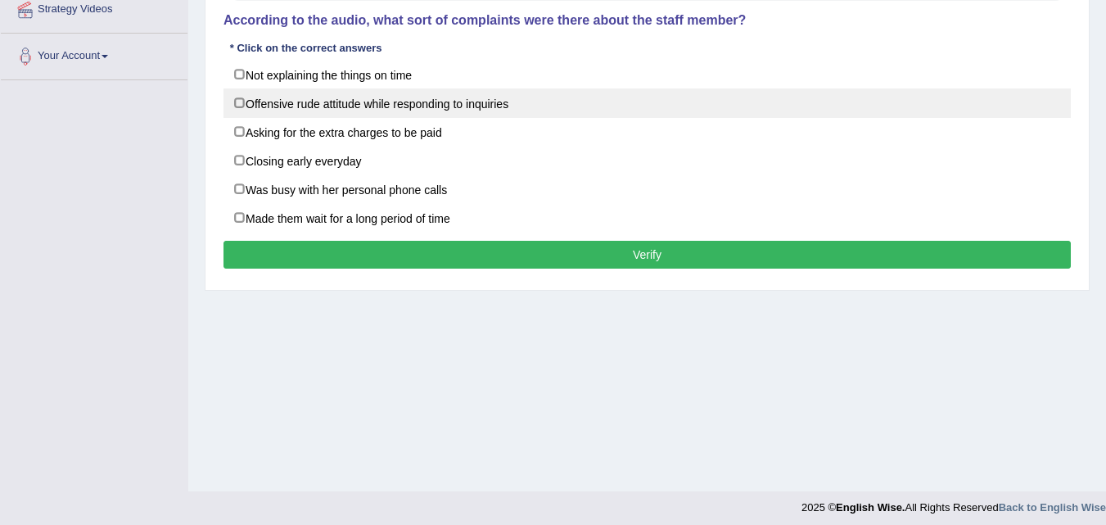
click at [381, 102] on label "Offensive rude attitude while responding to inquiries" at bounding box center [646, 102] width 847 height 29
checkbox input "true"
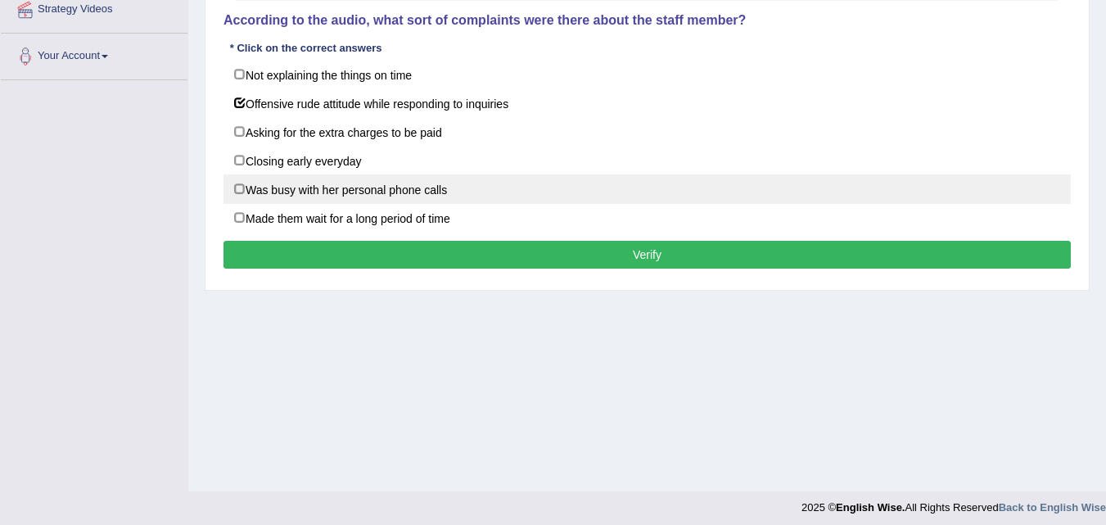
click at [472, 181] on label "Was busy with her personal phone calls" at bounding box center [646, 188] width 847 height 29
checkbox input "true"
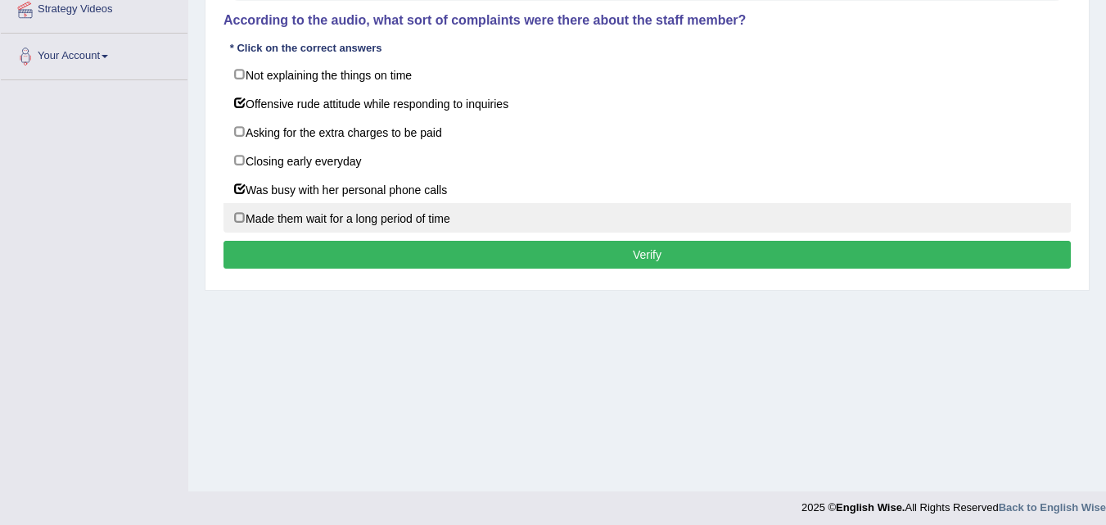
scroll to position [246, 0]
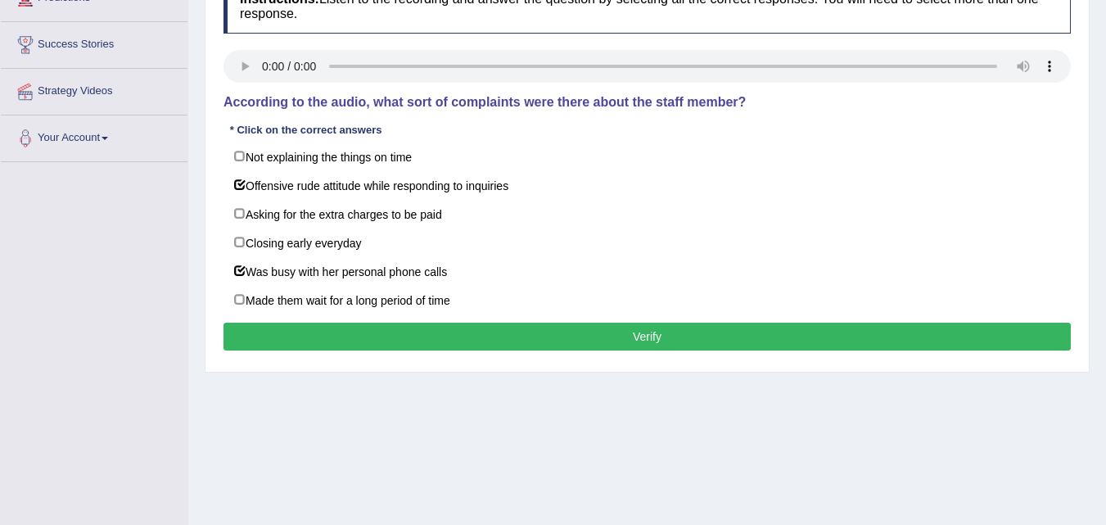
click at [311, 336] on button "Verify" at bounding box center [646, 337] width 847 height 28
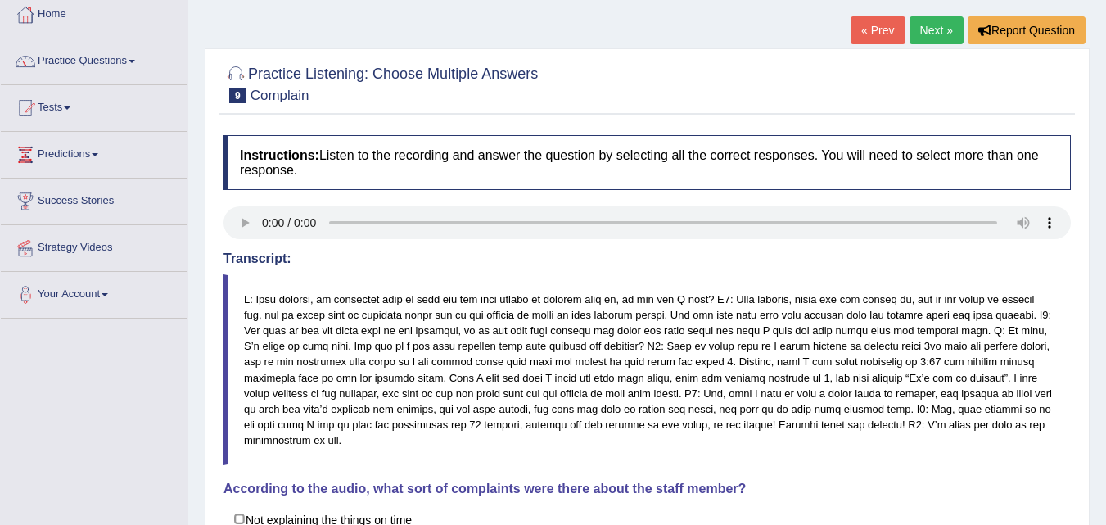
scroll to position [0, 0]
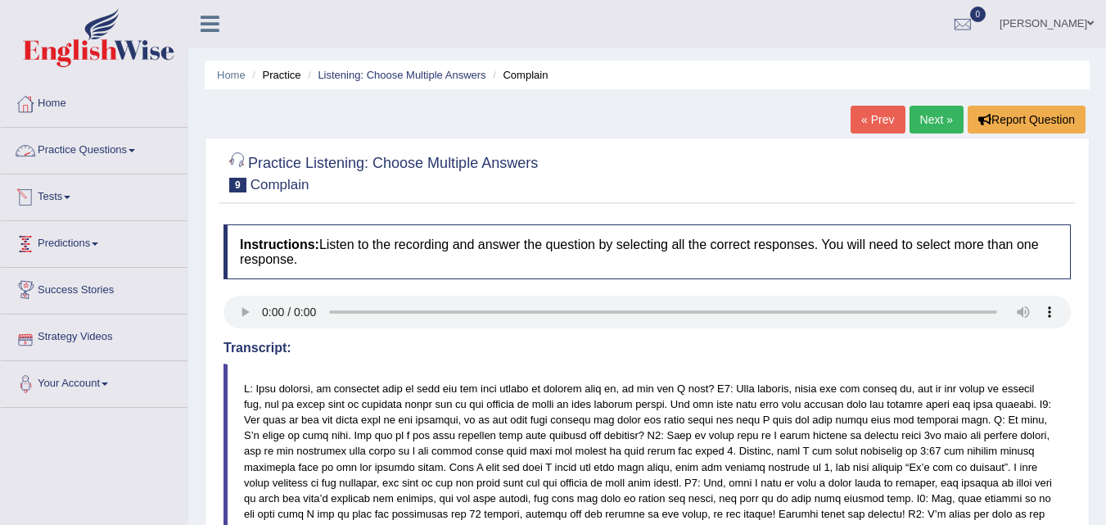
click at [115, 147] on link "Practice Questions" at bounding box center [94, 148] width 187 height 41
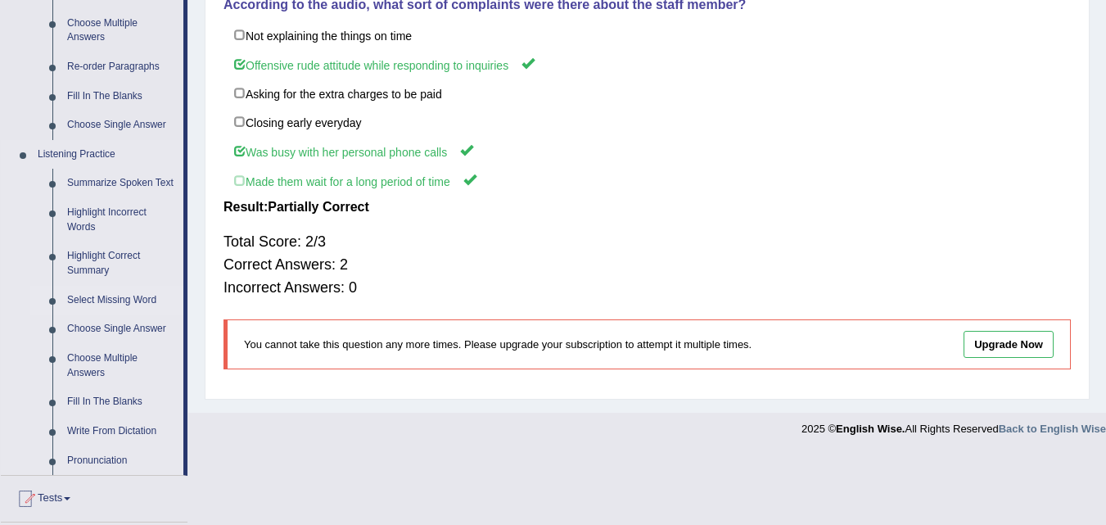
scroll to position [491, 0]
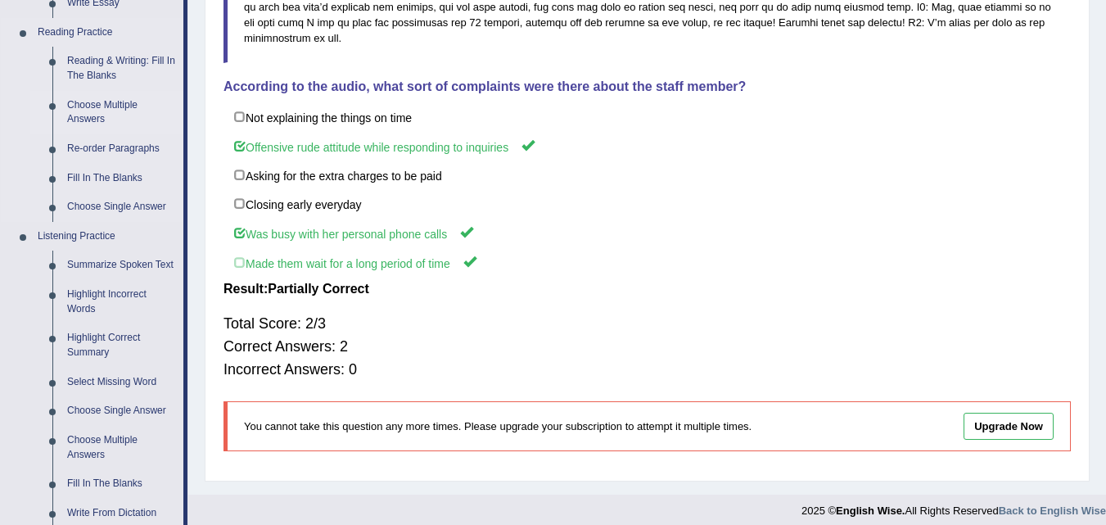
click at [106, 112] on link "Choose Multiple Answers" at bounding box center [122, 112] width 124 height 43
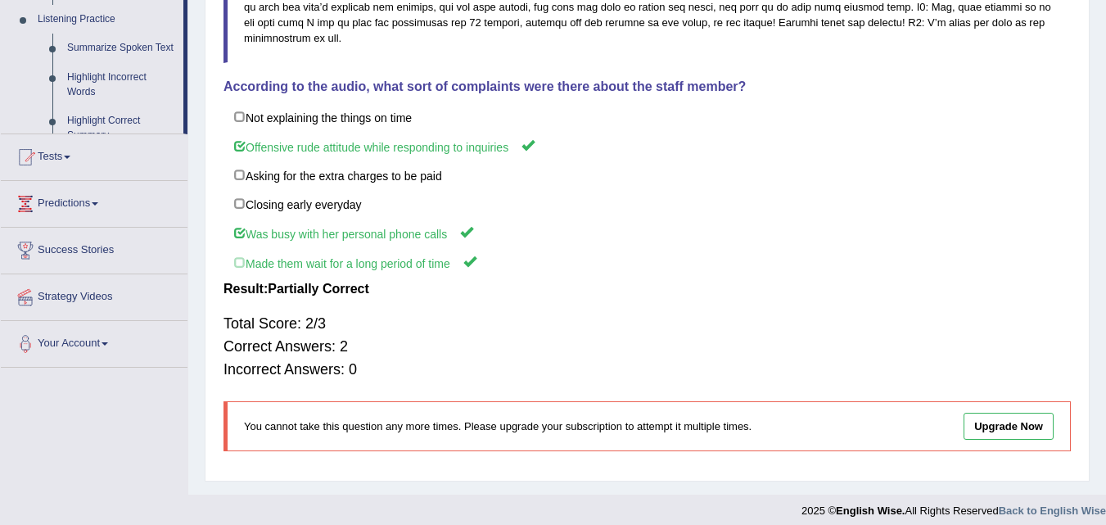
scroll to position [485, 0]
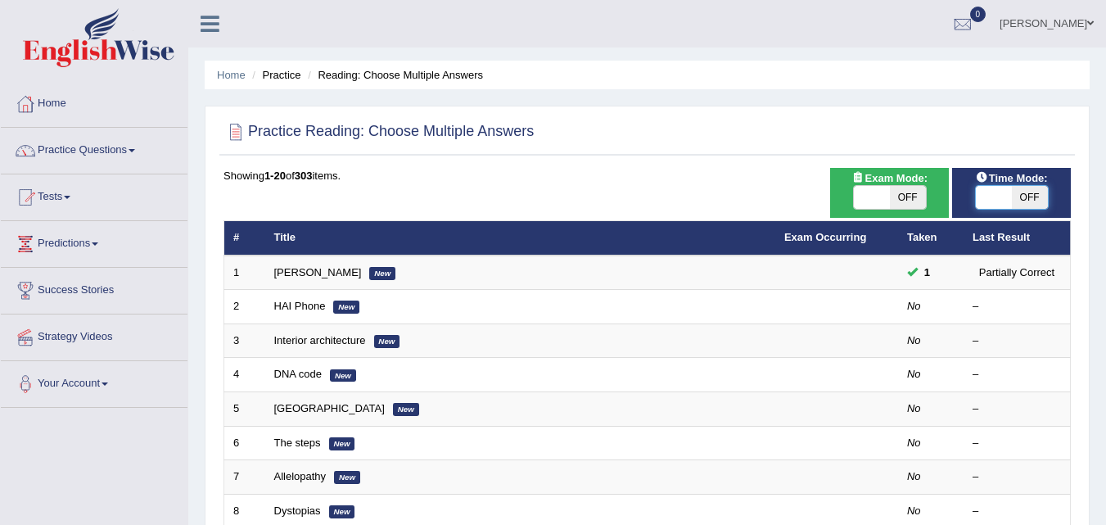
click at [1007, 204] on span at bounding box center [994, 197] width 36 height 23
checkbox input "true"
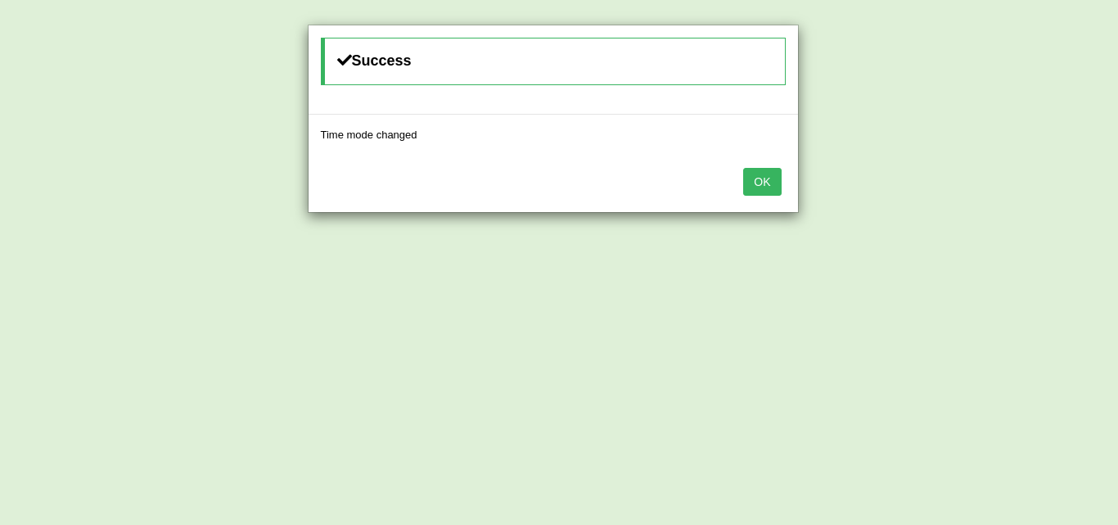
click at [765, 187] on button "OK" at bounding box center [762, 182] width 38 height 28
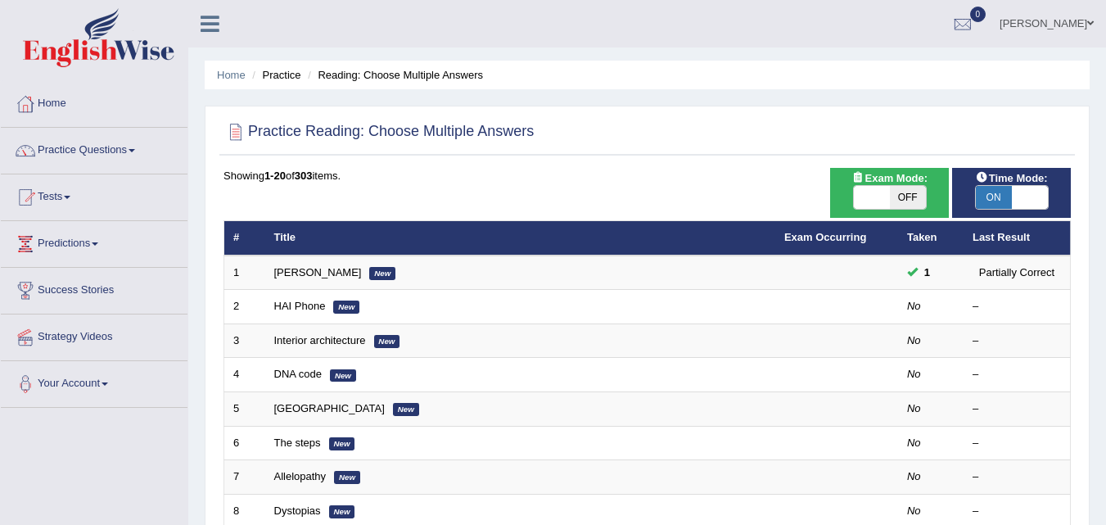
click at [898, 190] on span "OFF" at bounding box center [908, 197] width 36 height 23
checkbox input "true"
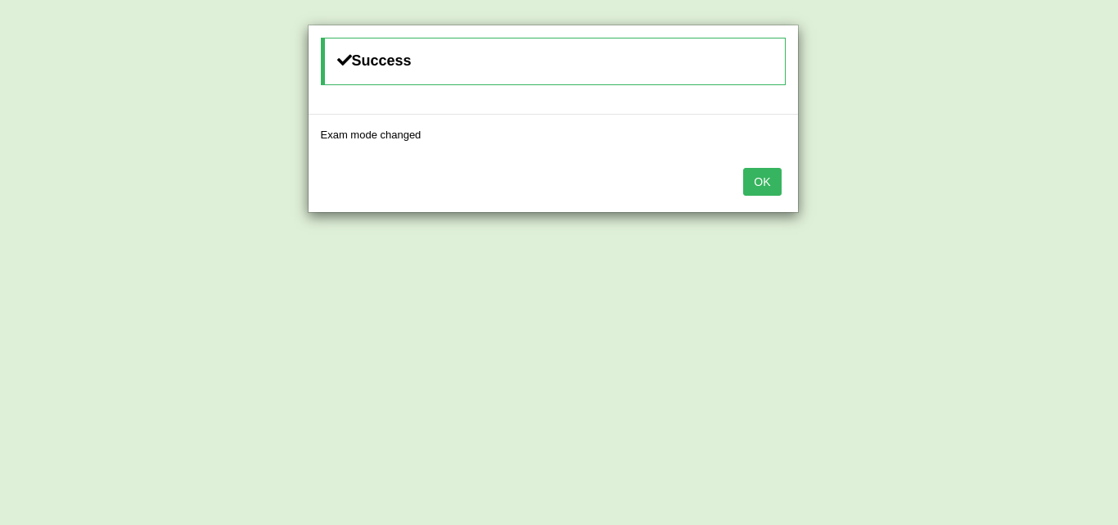
click at [765, 177] on button "OK" at bounding box center [762, 182] width 38 height 28
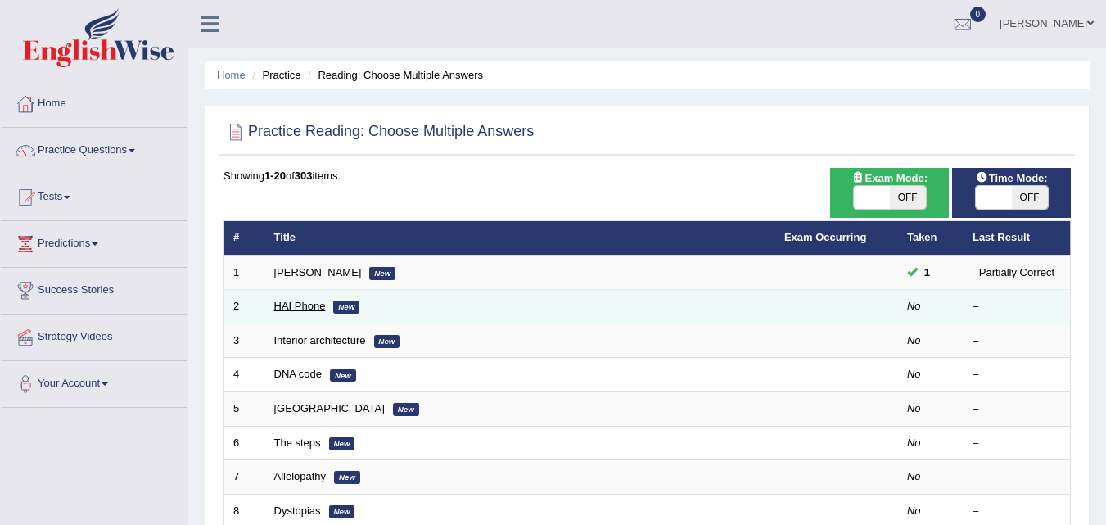
click at [310, 301] on link "HAI Phone" at bounding box center [300, 306] width 52 height 12
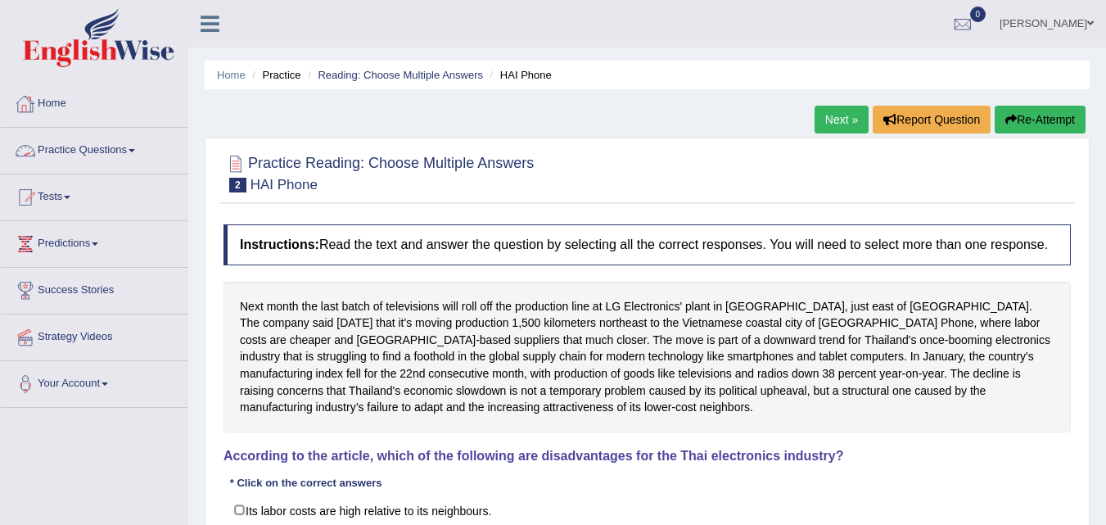
click at [94, 146] on link "Practice Questions" at bounding box center [94, 148] width 187 height 41
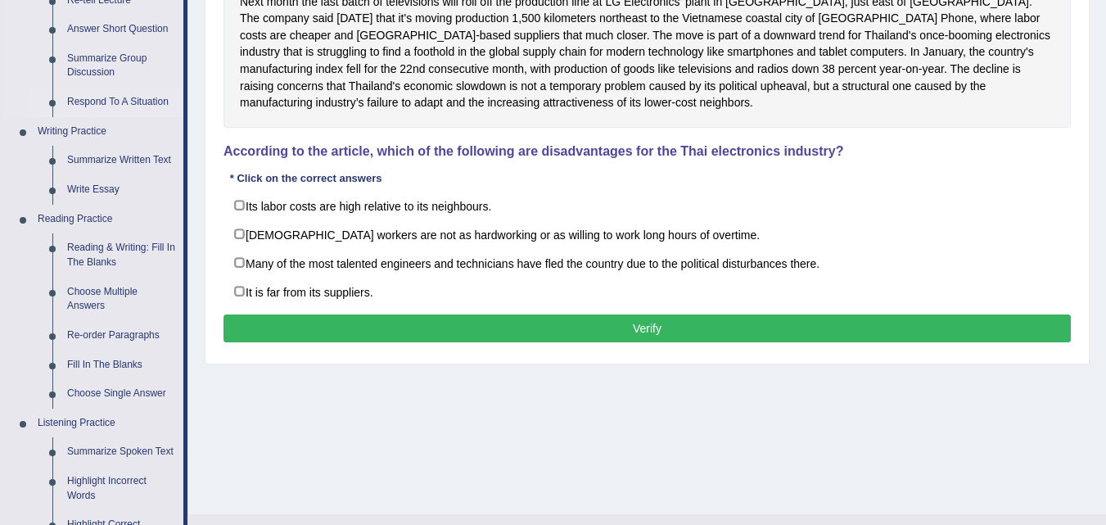
scroll to position [327, 0]
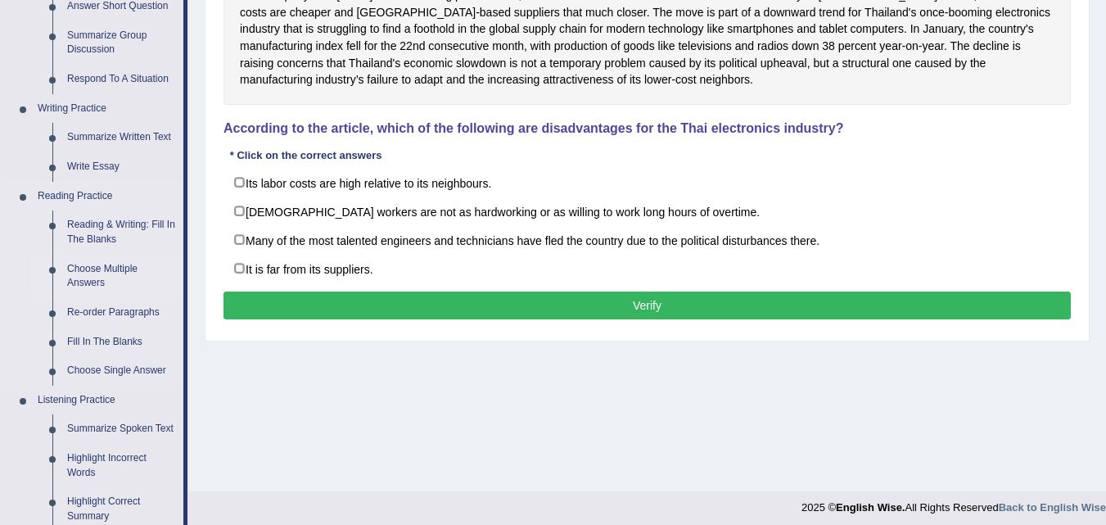
click at [112, 260] on link "Choose Multiple Answers" at bounding box center [122, 276] width 124 height 43
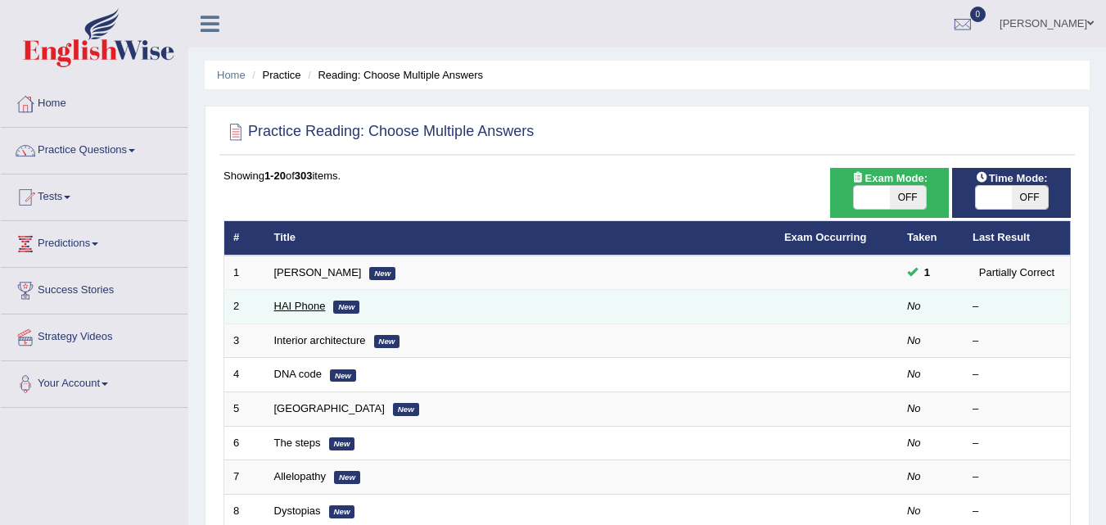
click at [315, 309] on link "HAI Phone" at bounding box center [300, 306] width 52 height 12
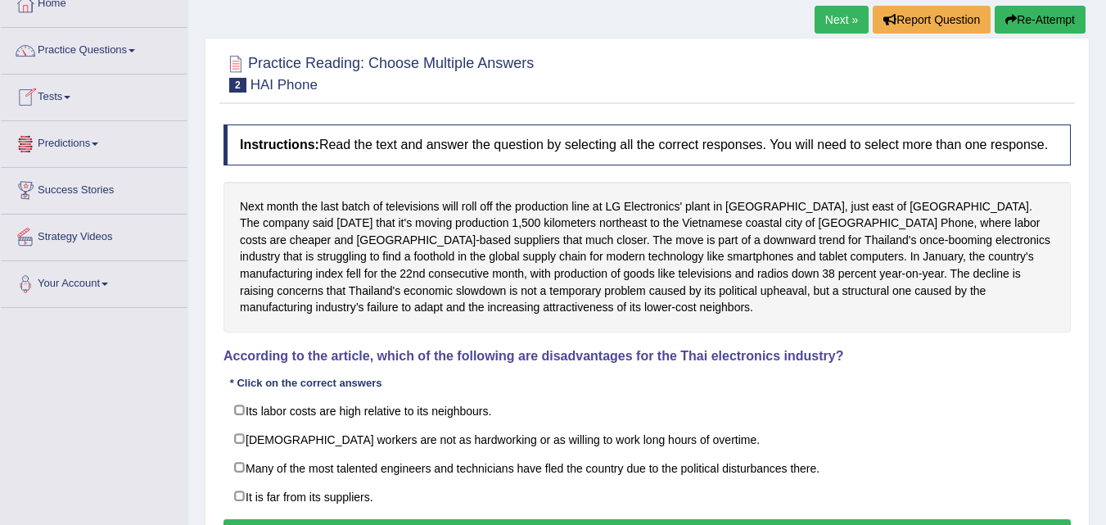
scroll to position [82, 0]
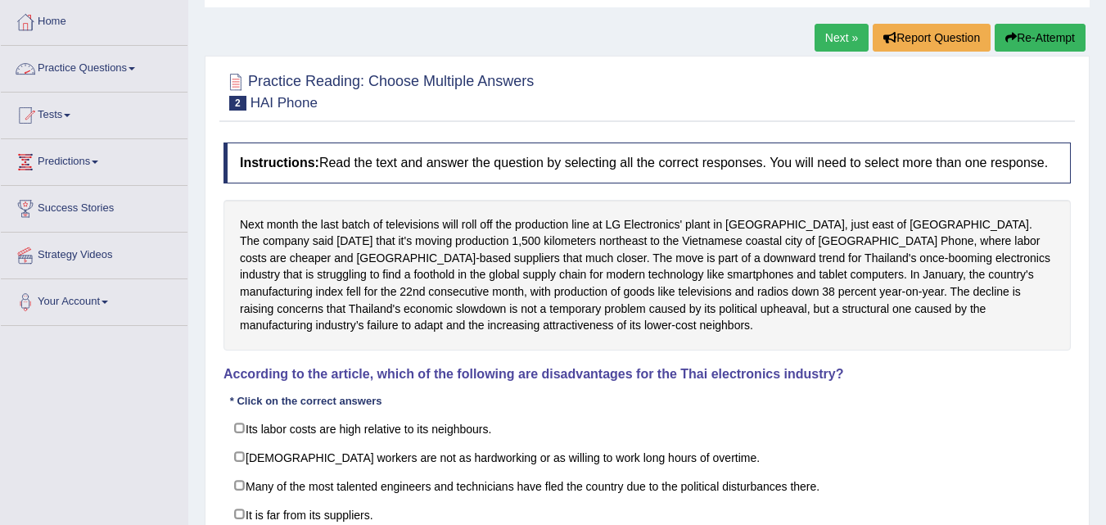
click at [74, 60] on link "Practice Questions" at bounding box center [94, 66] width 187 height 41
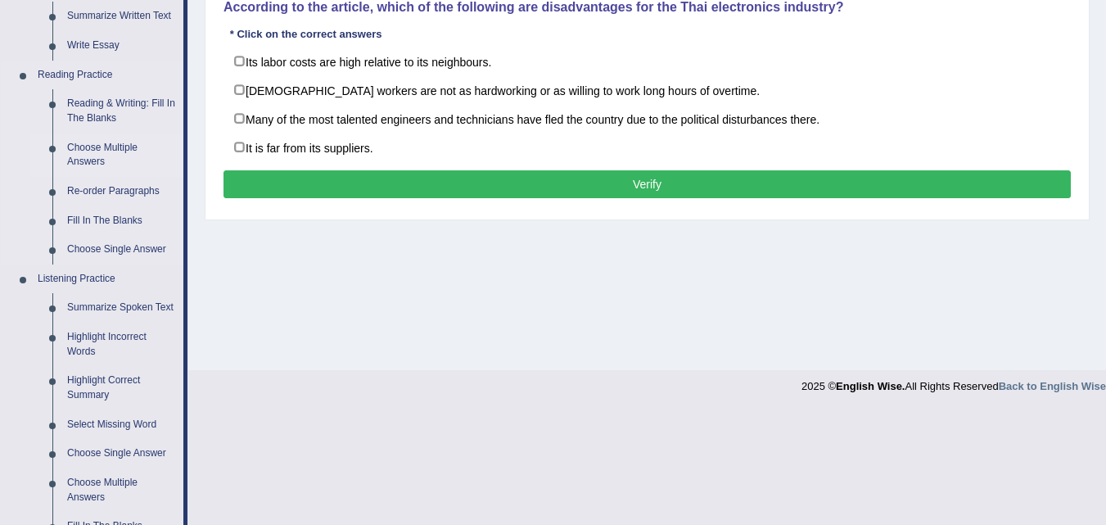
scroll to position [409, 0]
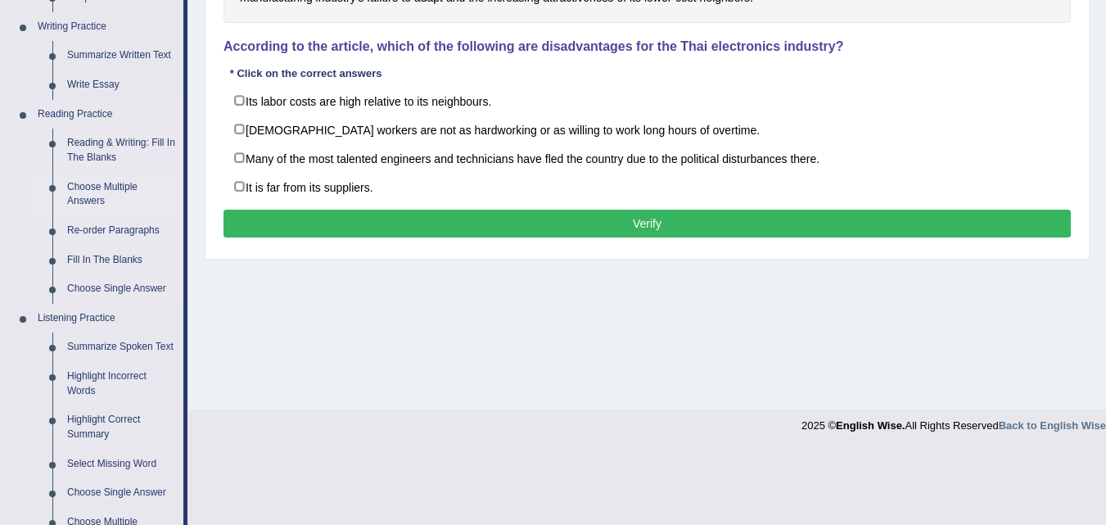
click at [121, 191] on link "Choose Multiple Answers" at bounding box center [122, 194] width 124 height 43
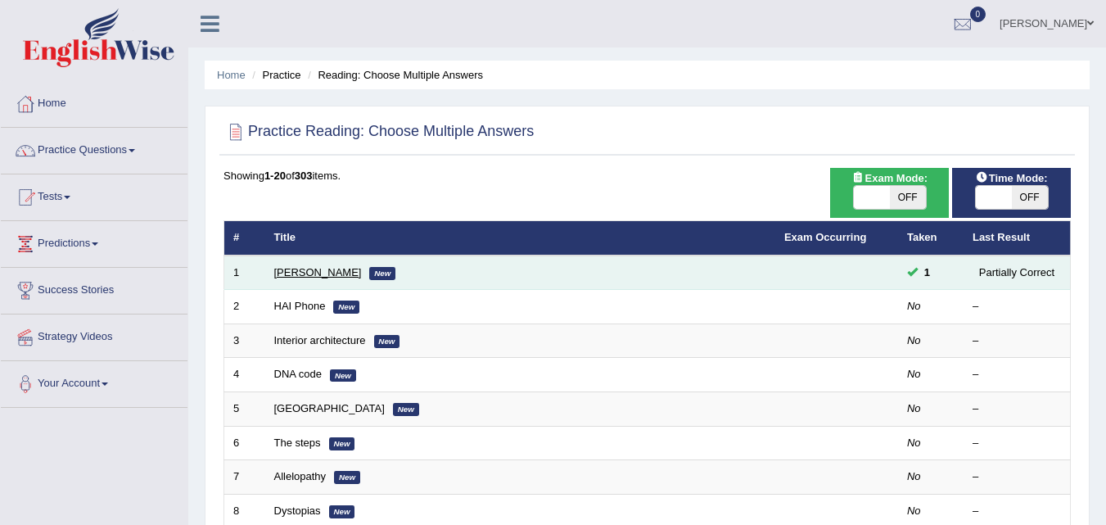
click at [313, 269] on link "[PERSON_NAME]" at bounding box center [318, 272] width 88 height 12
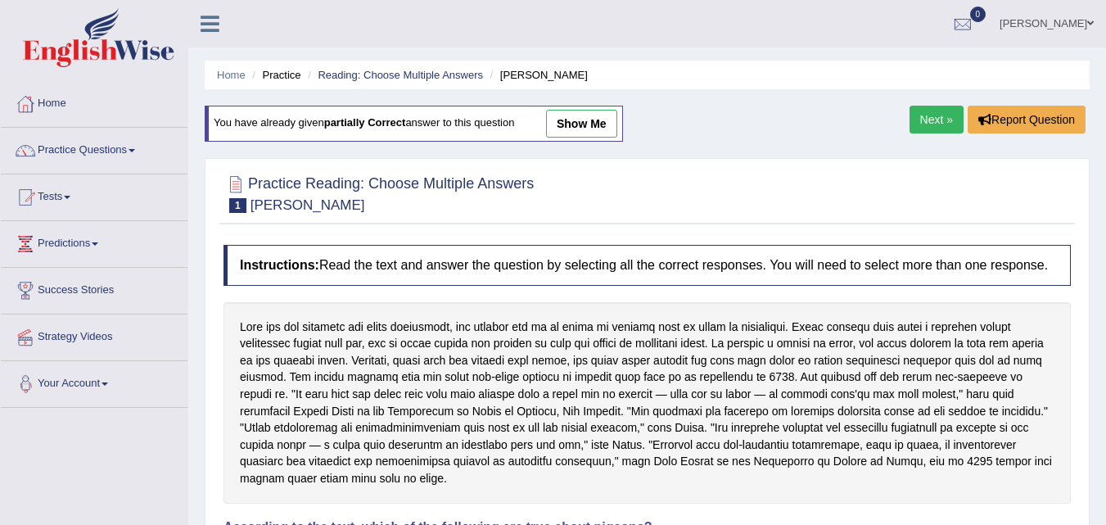
drag, startPoint x: 235, startPoint y: 332, endPoint x: 516, endPoint y: 359, distance: 282.1
click at [516, 359] on div at bounding box center [646, 402] width 847 height 201
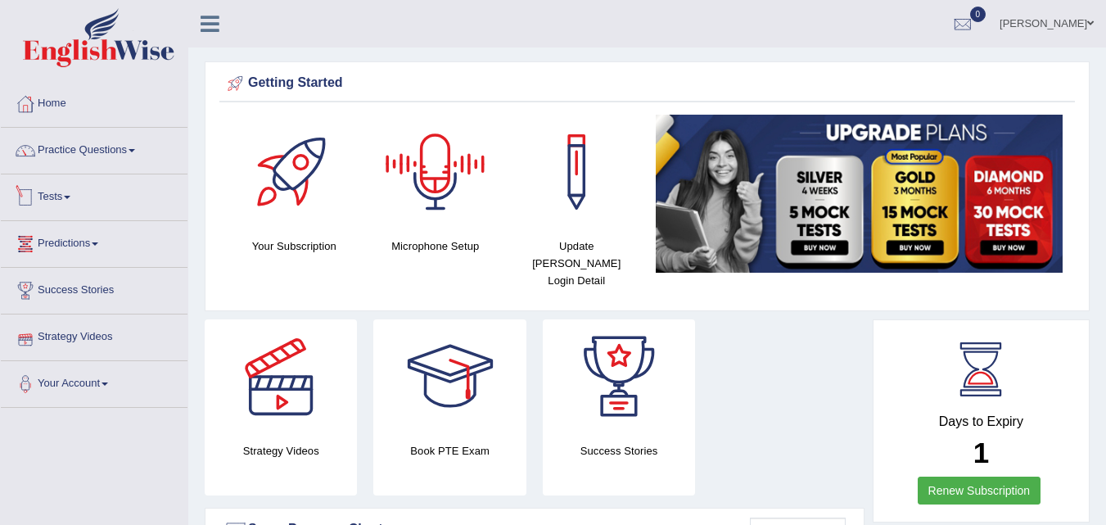
click at [83, 203] on link "Tests" at bounding box center [94, 194] width 187 height 41
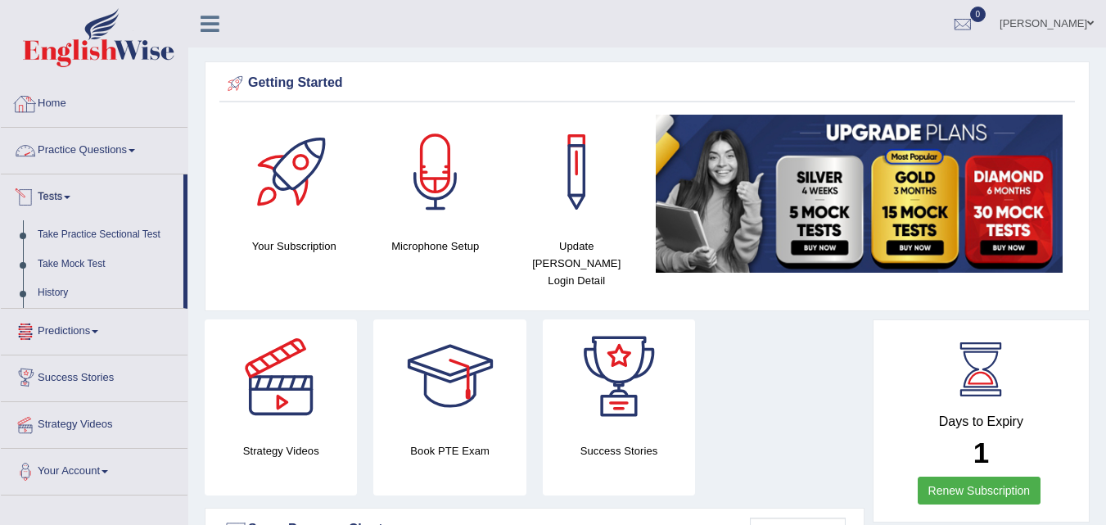
click at [160, 158] on link "Practice Questions" at bounding box center [94, 148] width 187 height 41
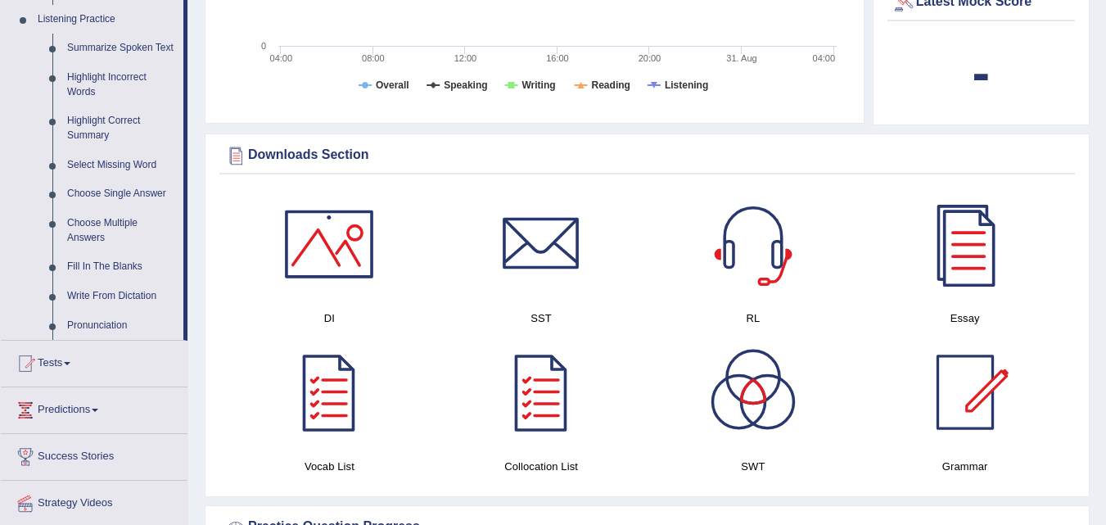
scroll to position [737, 0]
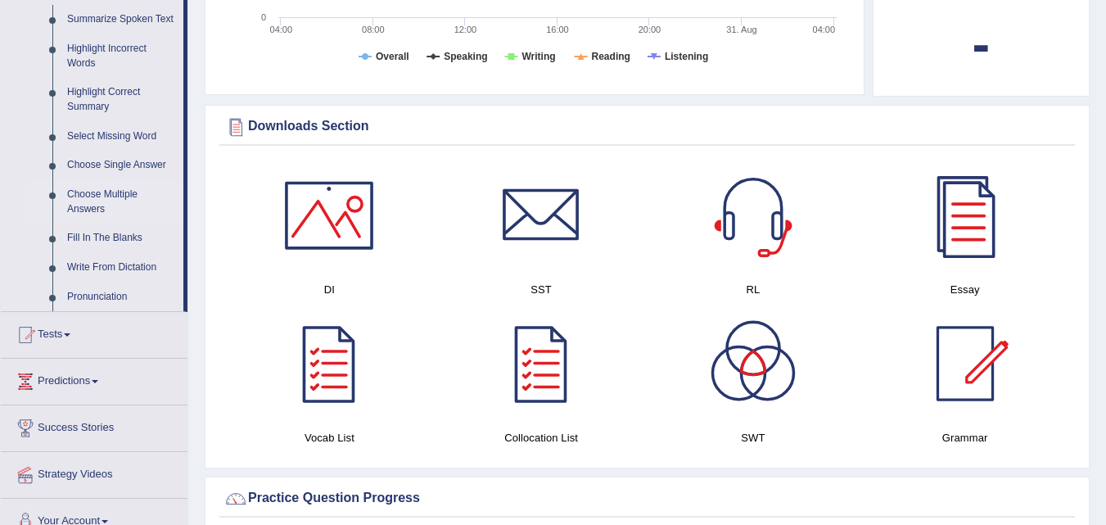
click at [116, 189] on link "Choose Multiple Answers" at bounding box center [122, 201] width 124 height 43
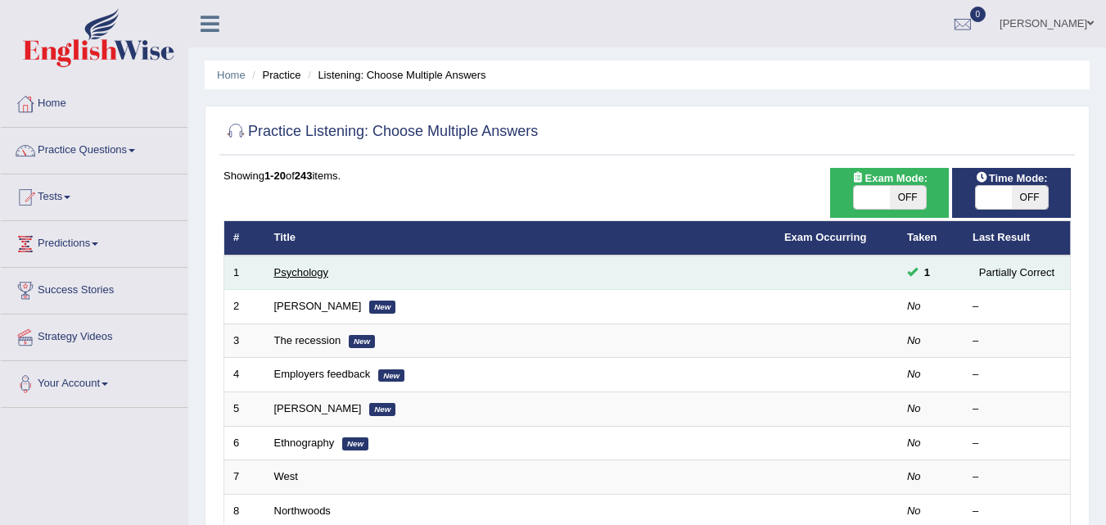
click at [292, 272] on link "Psychology" at bounding box center [301, 272] width 54 height 12
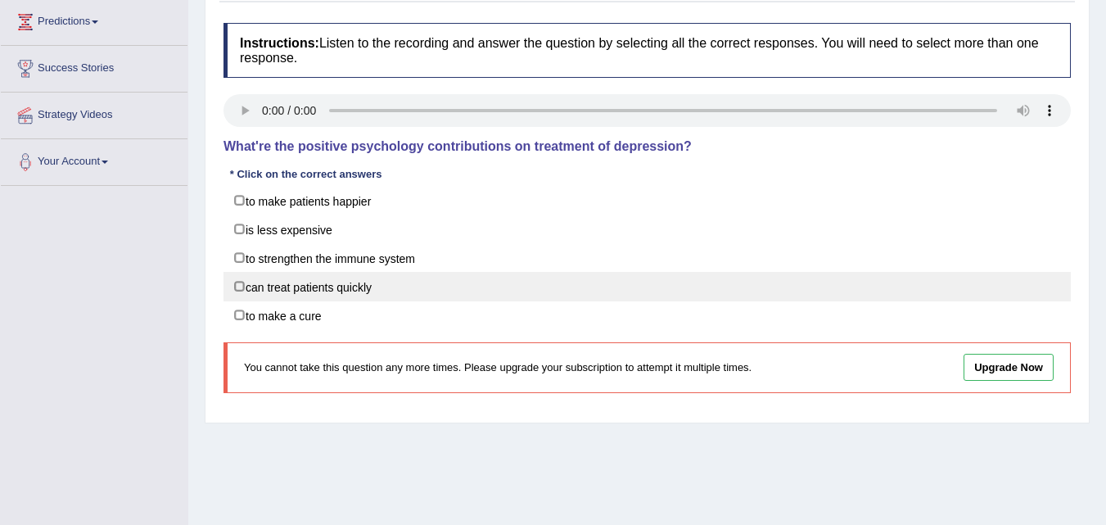
scroll to position [246, 0]
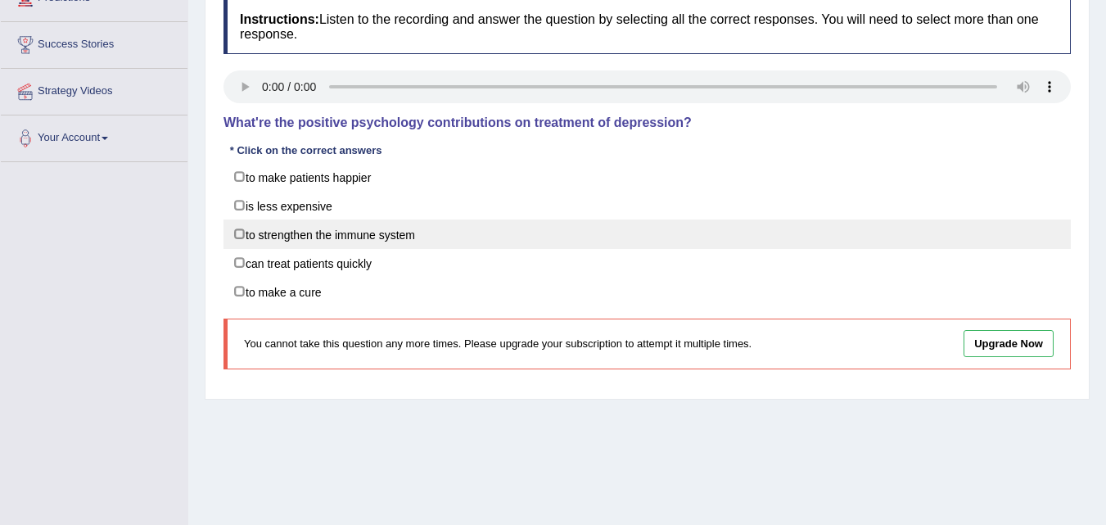
click at [286, 236] on label "to strengthen the immune system" at bounding box center [646, 233] width 847 height 29
click at [249, 232] on label "to strengthen the immune system" at bounding box center [646, 233] width 847 height 29
checkbox input "false"
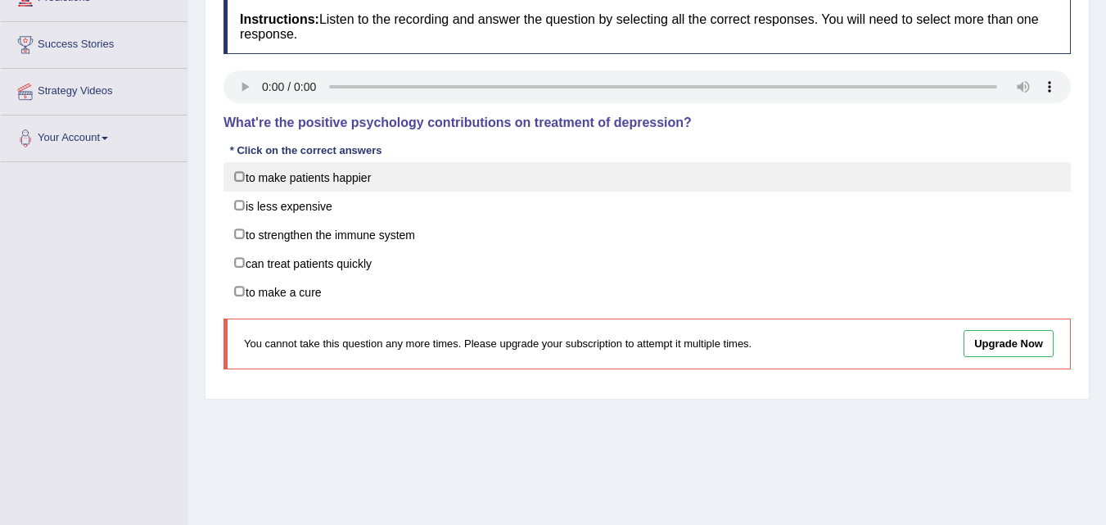
click at [377, 178] on label "to make patients happier" at bounding box center [646, 176] width 847 height 29
checkbox input "true"
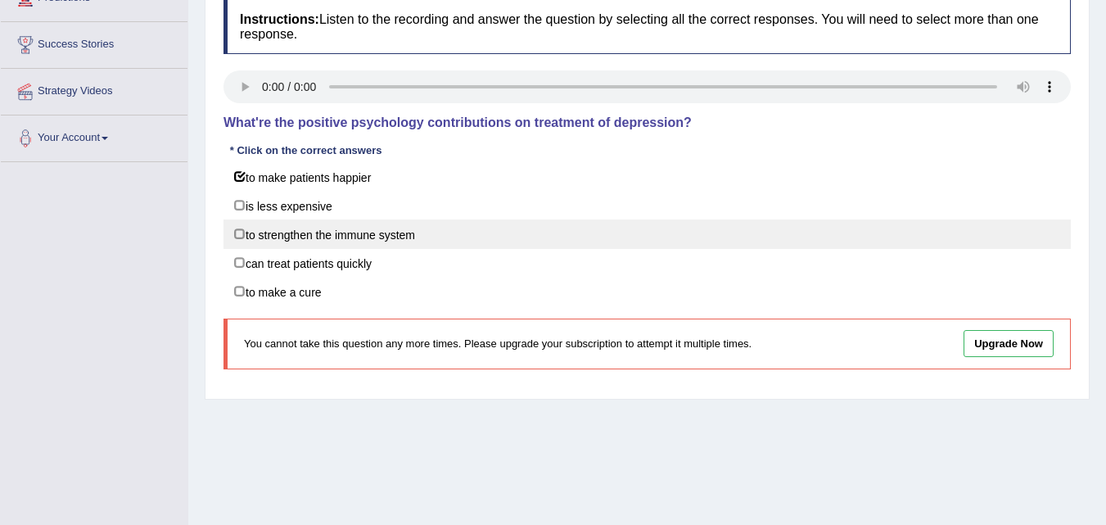
click at [395, 237] on label "to strengthen the immune system" at bounding box center [646, 233] width 847 height 29
checkbox input "true"
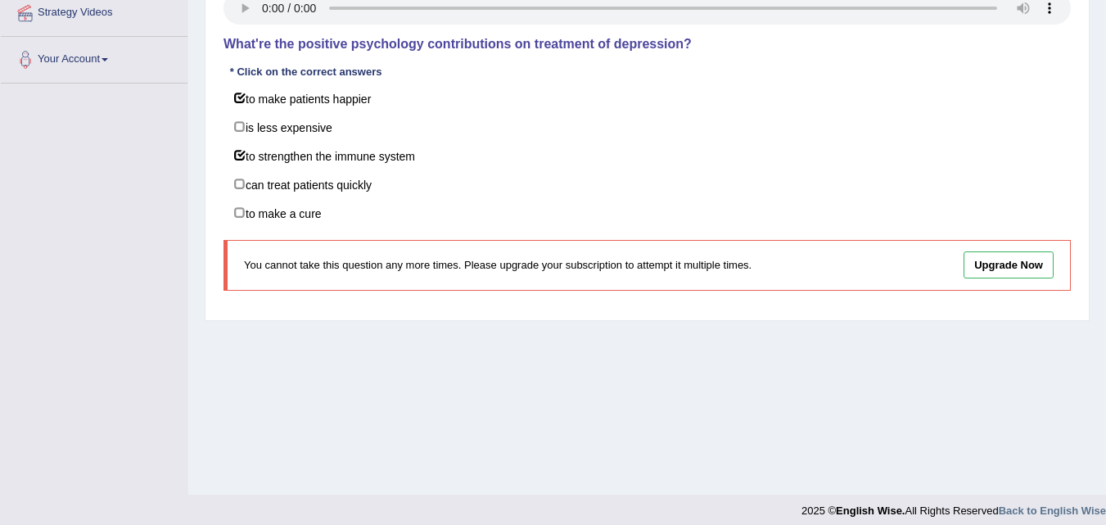
scroll to position [89, 0]
